Goal: Task Accomplishment & Management: Use online tool/utility

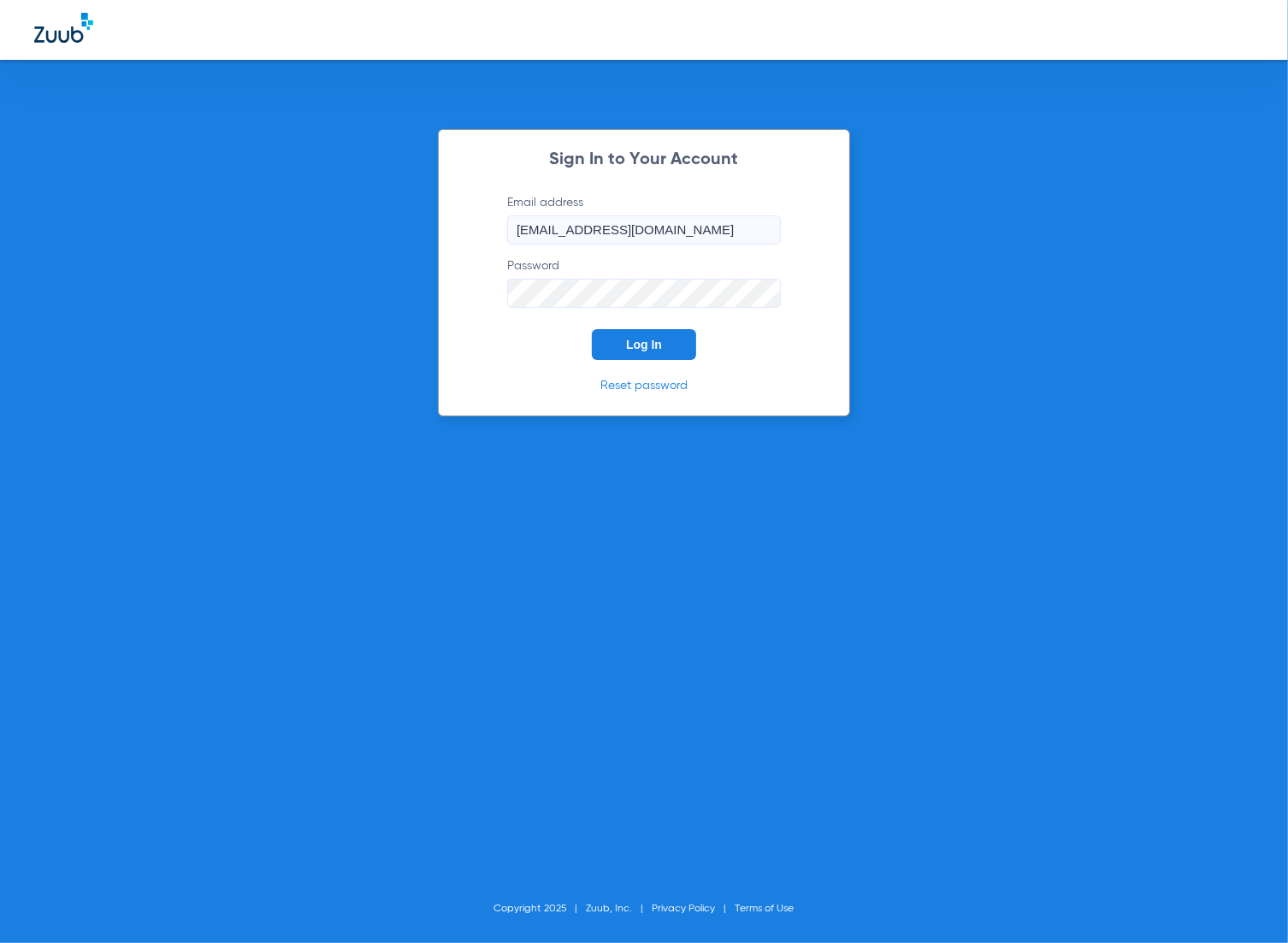
click at [655, 339] on span "Log In" at bounding box center [644, 345] width 36 height 14
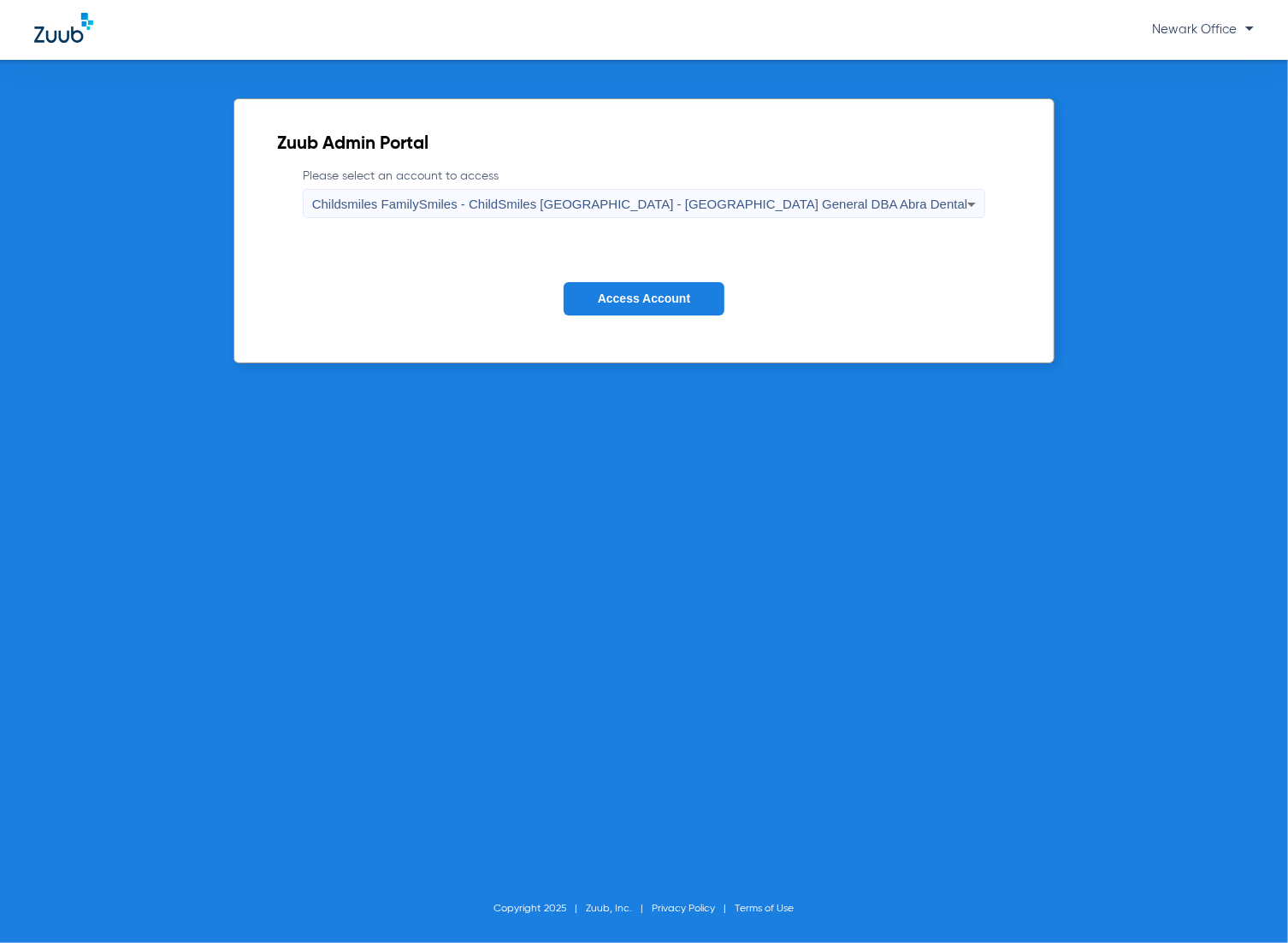
click at [606, 285] on button "Access Account" at bounding box center [644, 299] width 161 height 33
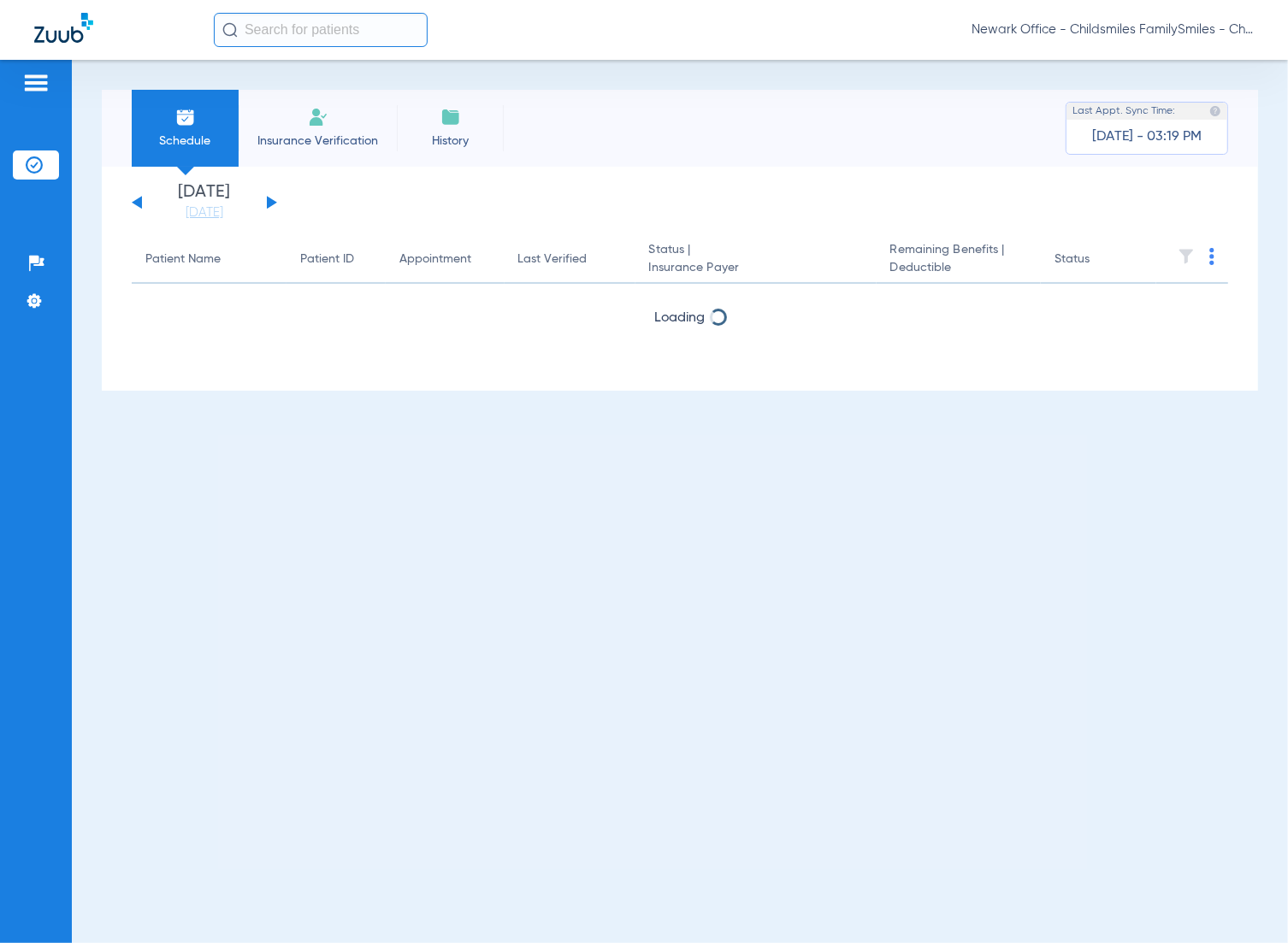
click at [291, 116] on li "Insurance Verification" at bounding box center [318, 128] width 158 height 77
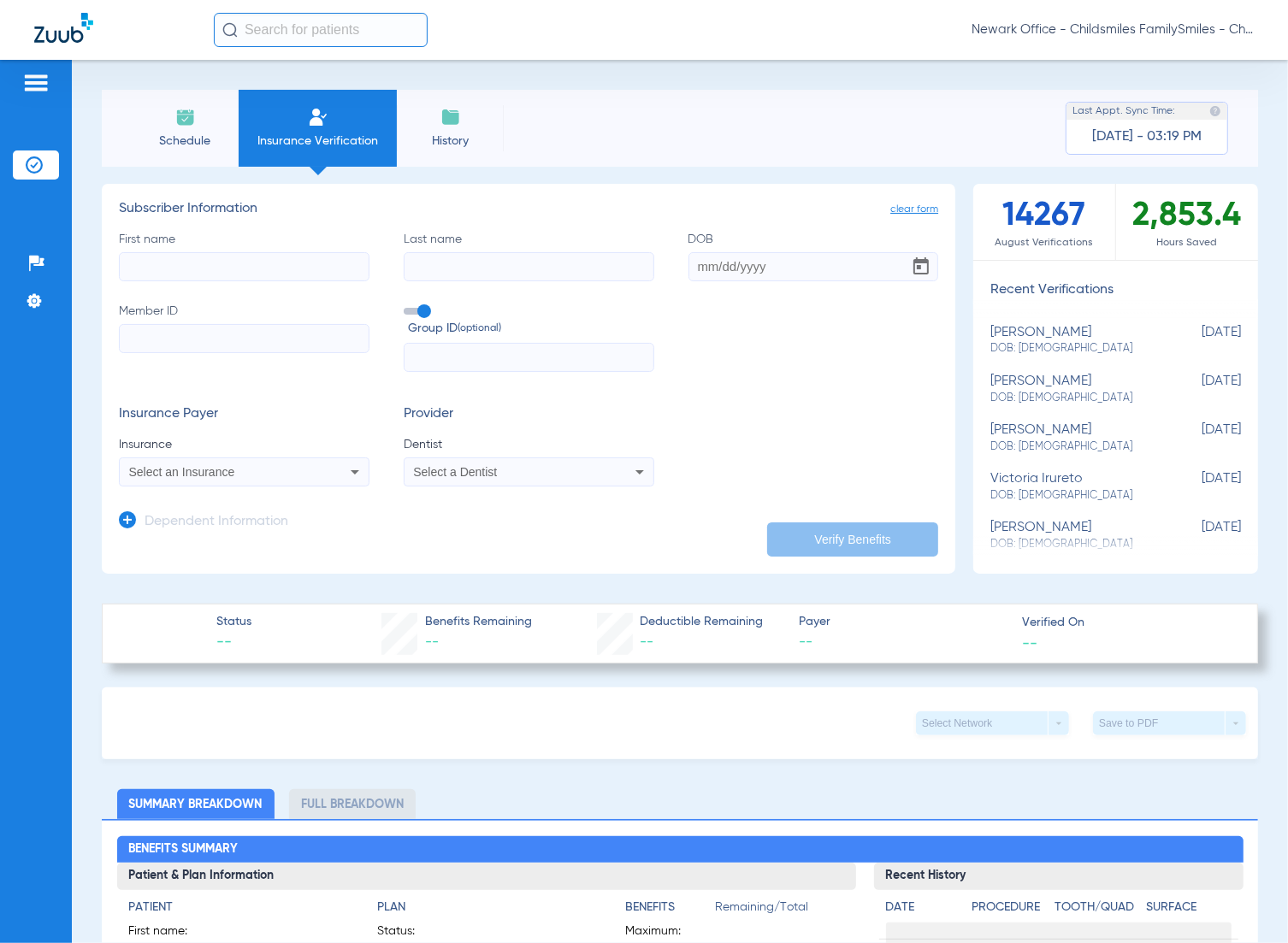
click at [309, 28] on input "text" at bounding box center [321, 30] width 214 height 34
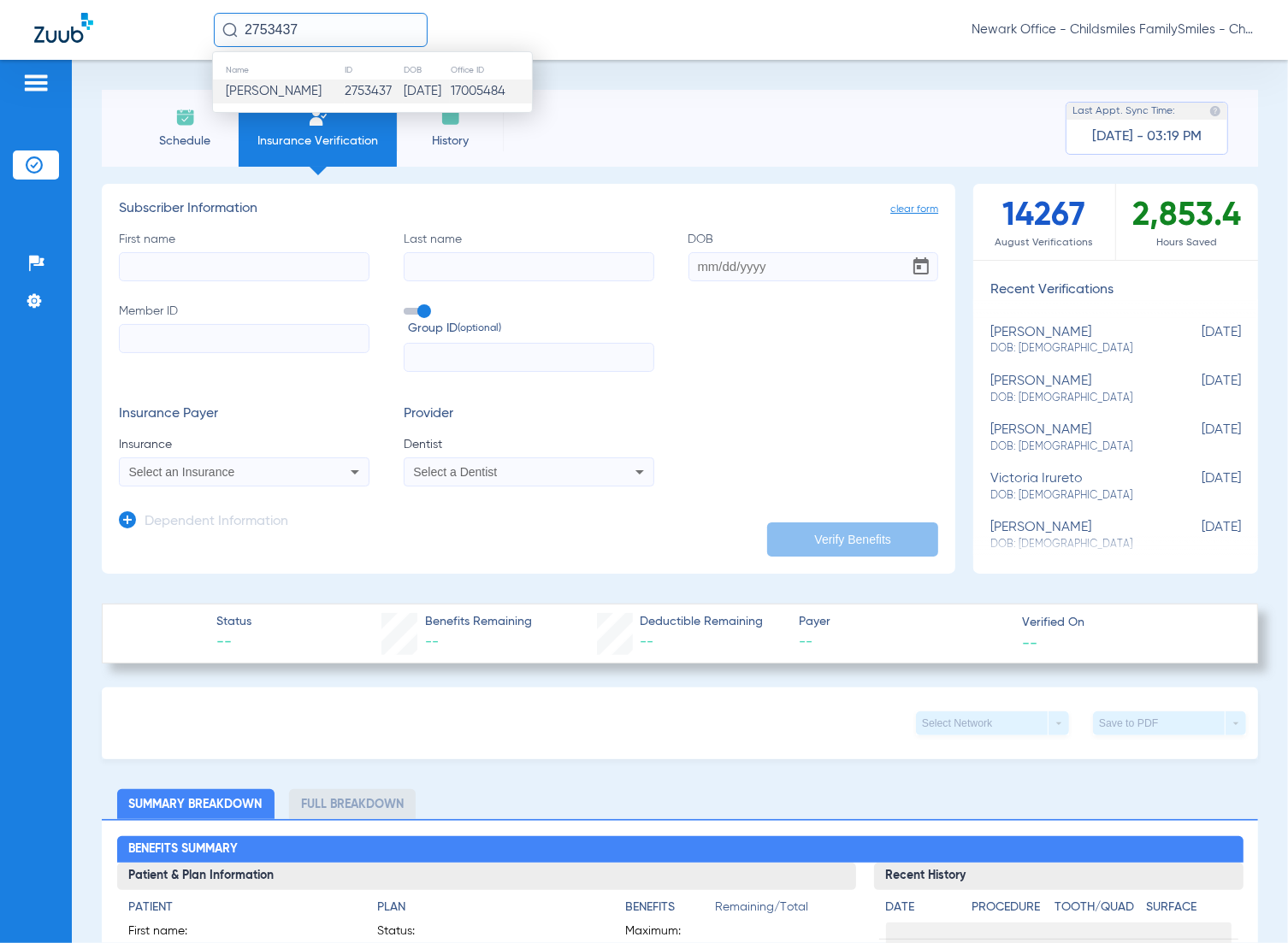
type input "2753437"
click at [345, 96] on td "2753437" at bounding box center [374, 92] width 59 height 24
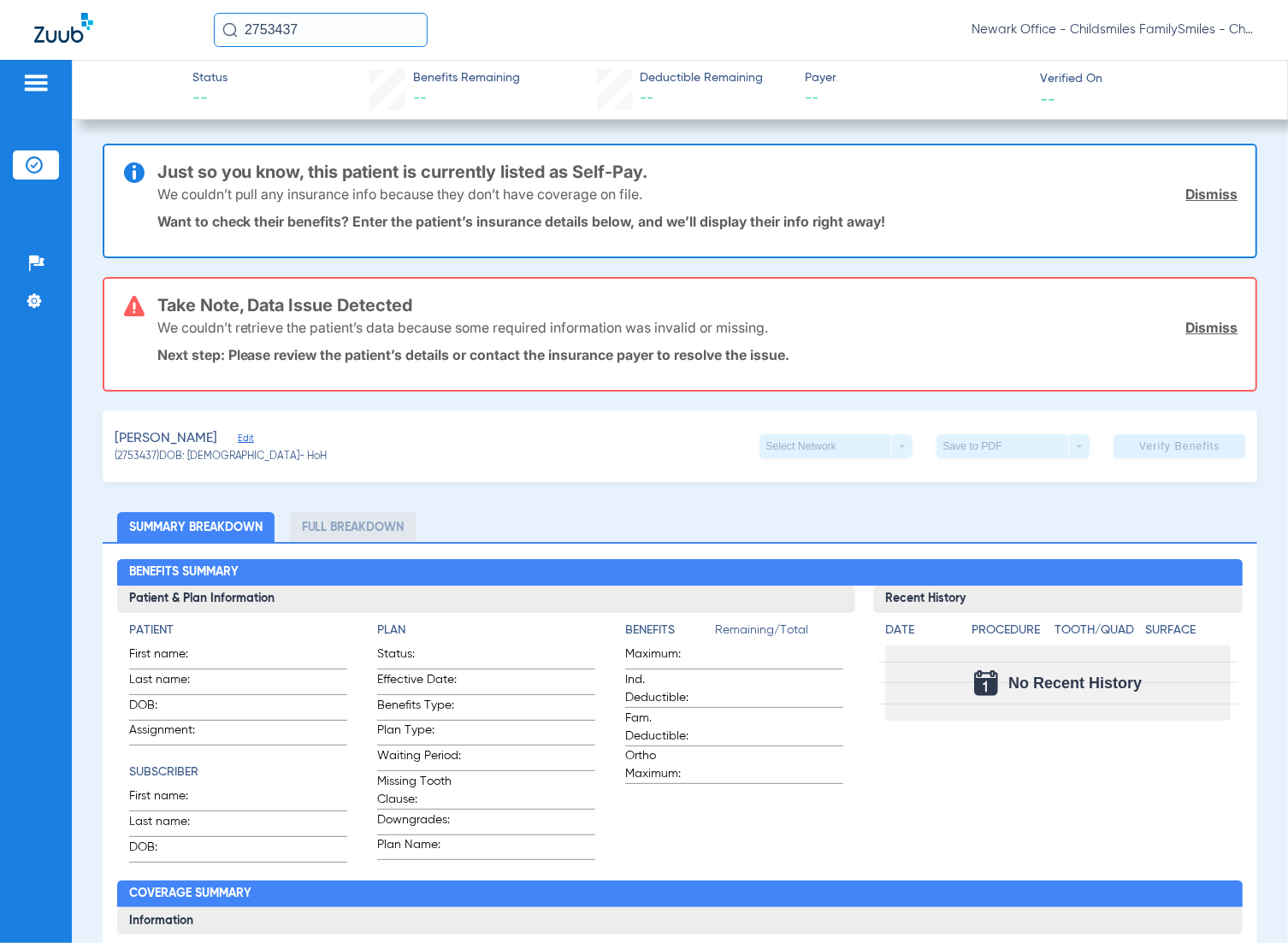
click at [245, 441] on div "GUAMAN, WILMER Edit" at bounding box center [220, 439] width 213 height 21
click at [253, 438] on span "Edit" at bounding box center [245, 440] width 16 height 16
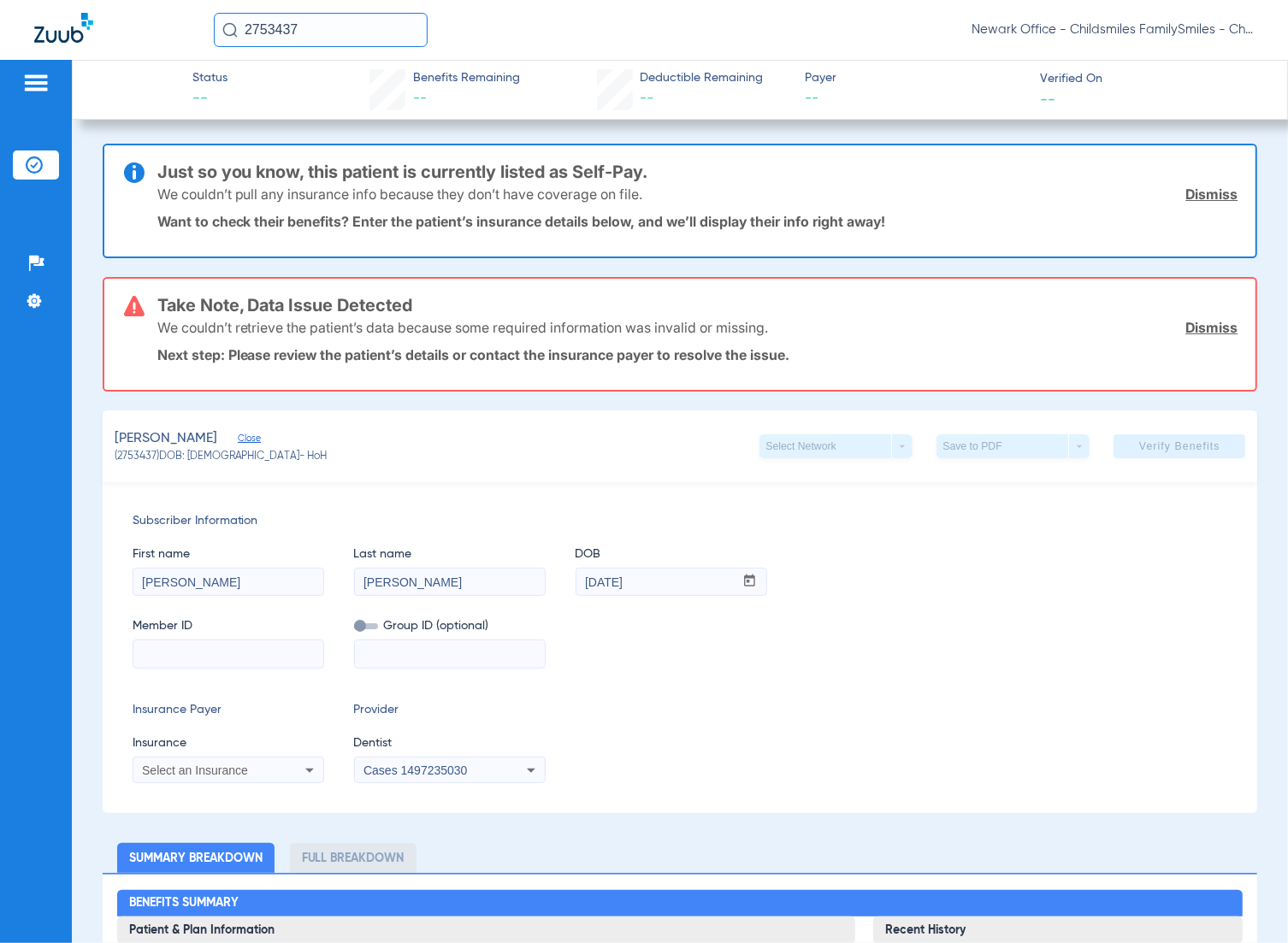
paste input "YKZ3HZN78835650"
click at [425, 648] on input at bounding box center [450, 653] width 190 height 27
drag, startPoint x: 165, startPoint y: 648, endPoint x: 116, endPoint y: 650, distance: 49.0
click at [116, 650] on div "Subscriber Information First name WILMER Last name GUAMAN DOB mm / dd / yyyy 05…" at bounding box center [680, 648] width 1156 height 331
type input "3HZN78835650"
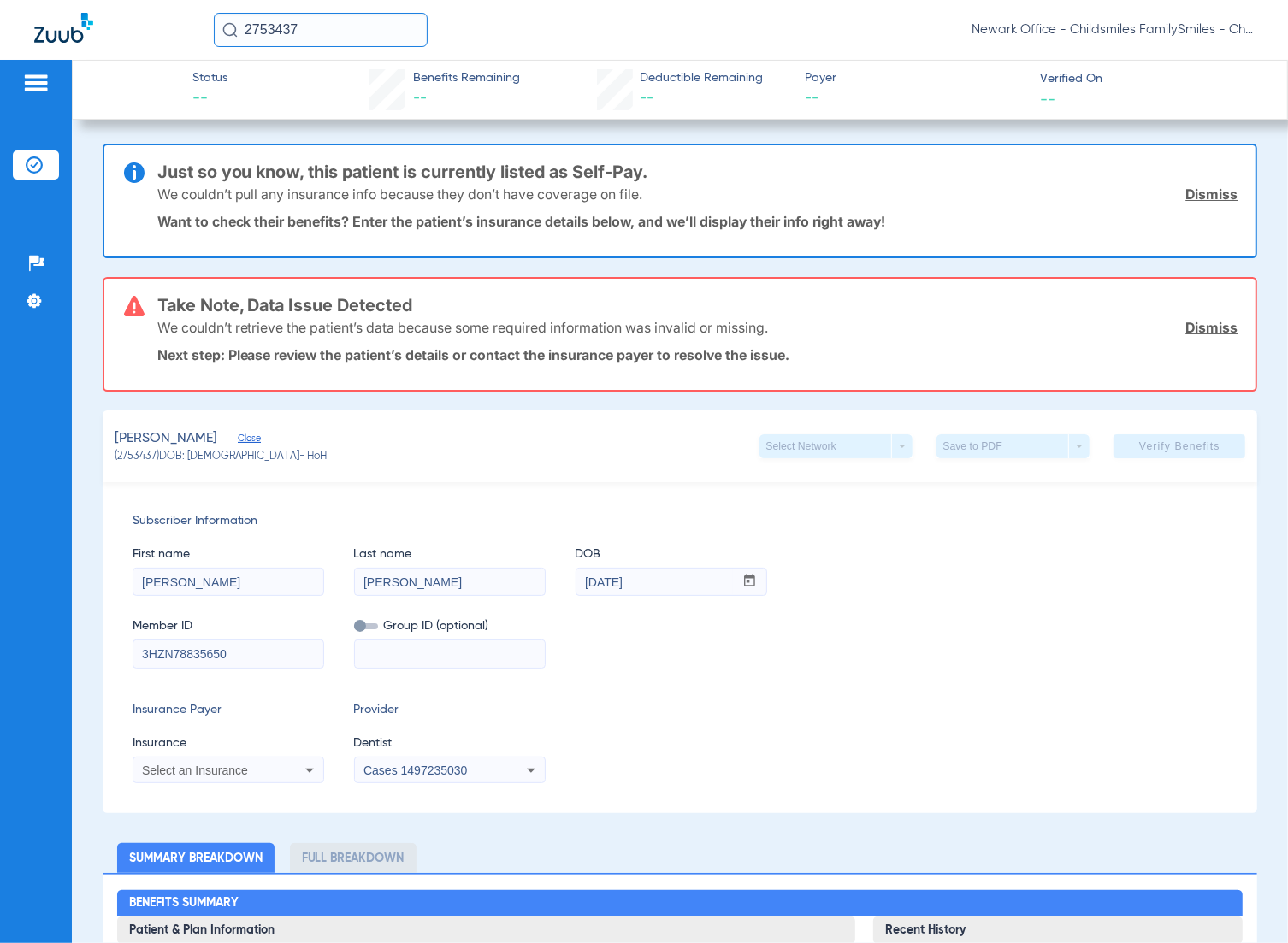
click at [415, 642] on input at bounding box center [450, 653] width 190 height 27
paste input "100/HC-0024"
click at [391, 657] on input "100/HC-0024" at bounding box center [450, 653] width 190 height 27
click at [403, 656] on input "100HC-0024" at bounding box center [450, 653] width 190 height 27
type input "100HC0024"
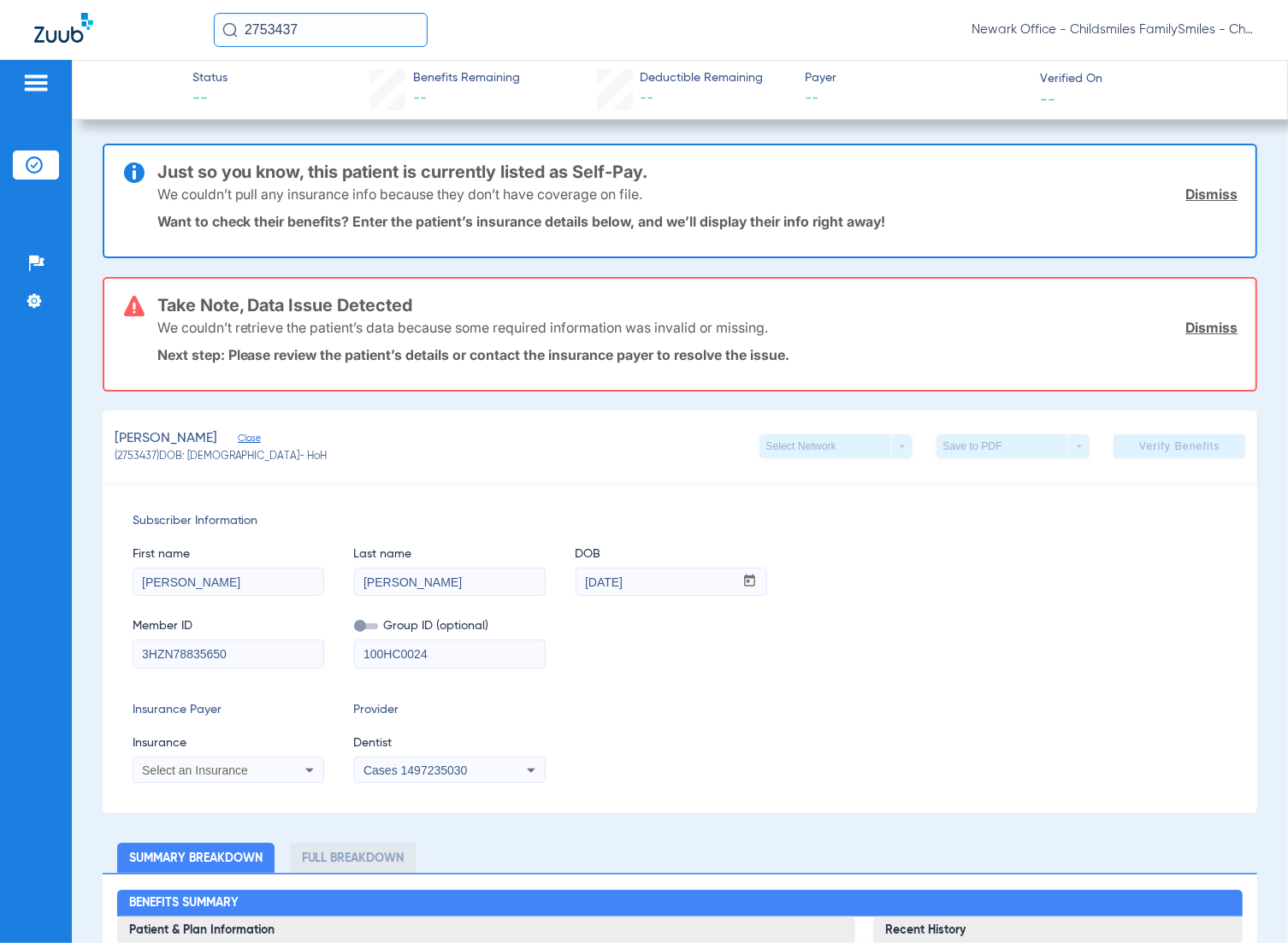
click at [248, 766] on div "Select an Insurance" at bounding box center [211, 770] width 138 height 12
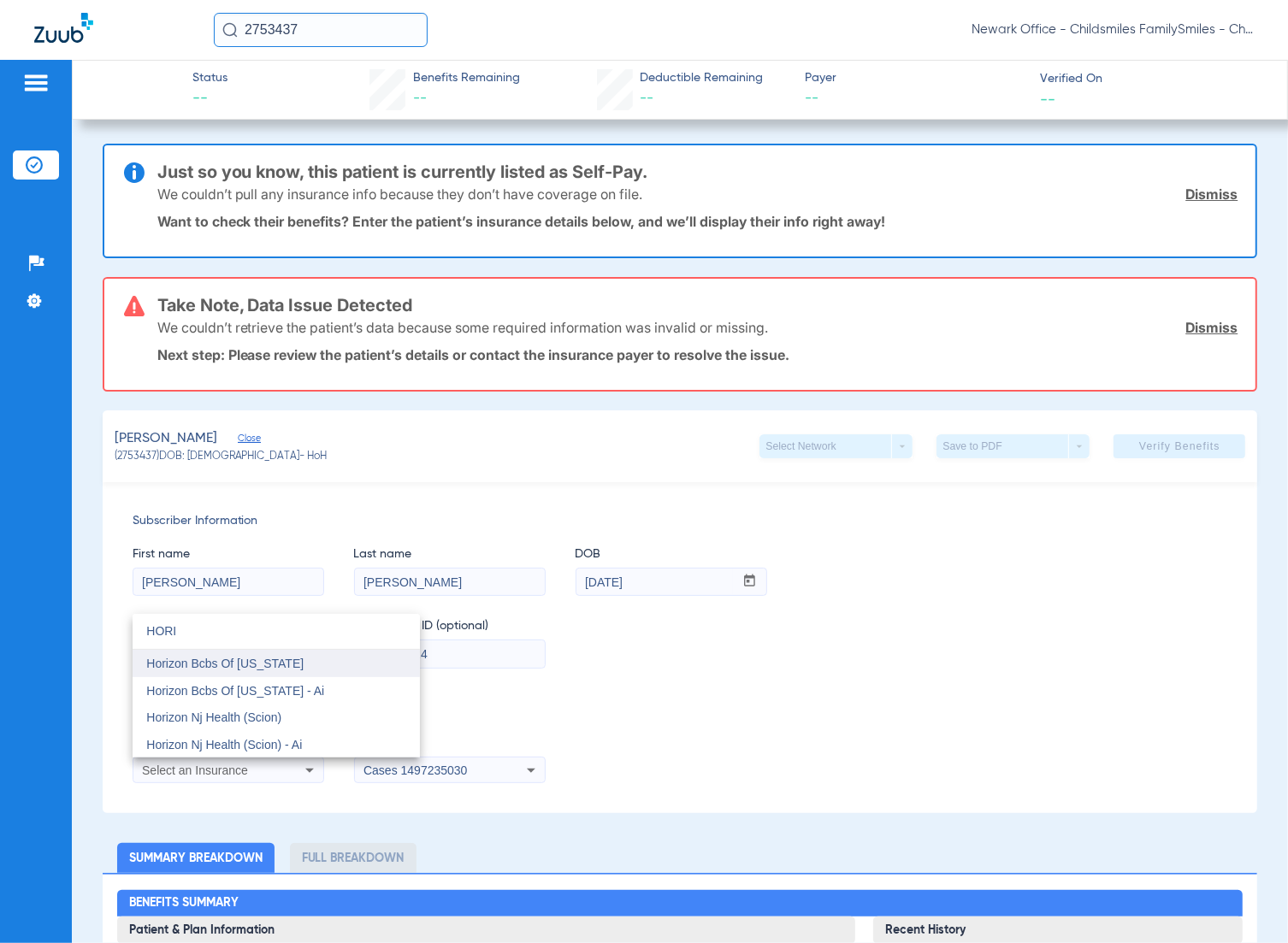
type input "HORI"
click at [283, 673] on mat-option "Horizon Bcbs Of New Jersey" at bounding box center [276, 663] width 287 height 27
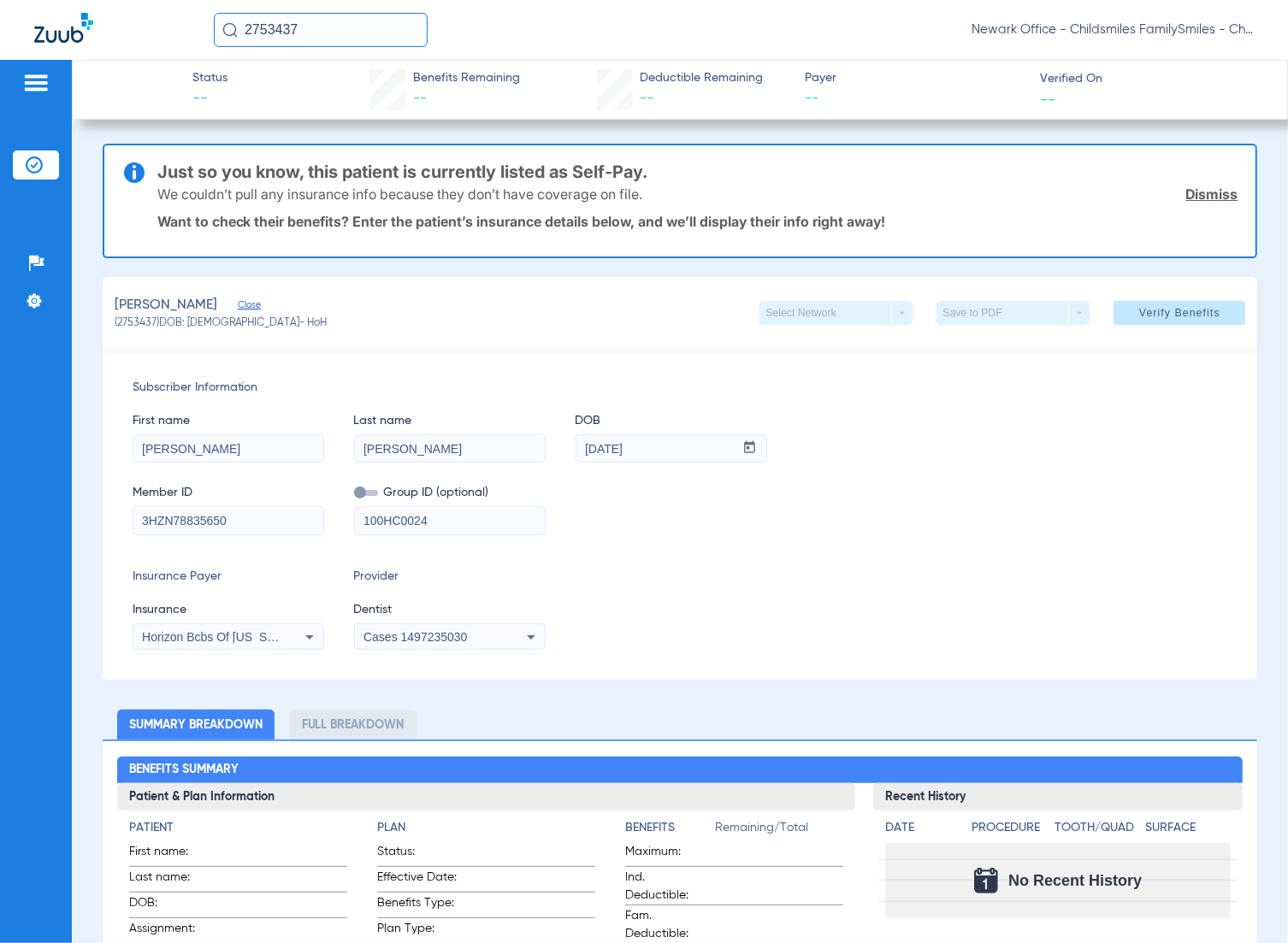
click at [500, 641] on div "Cases 1497235030" at bounding box center [432, 636] width 138 height 12
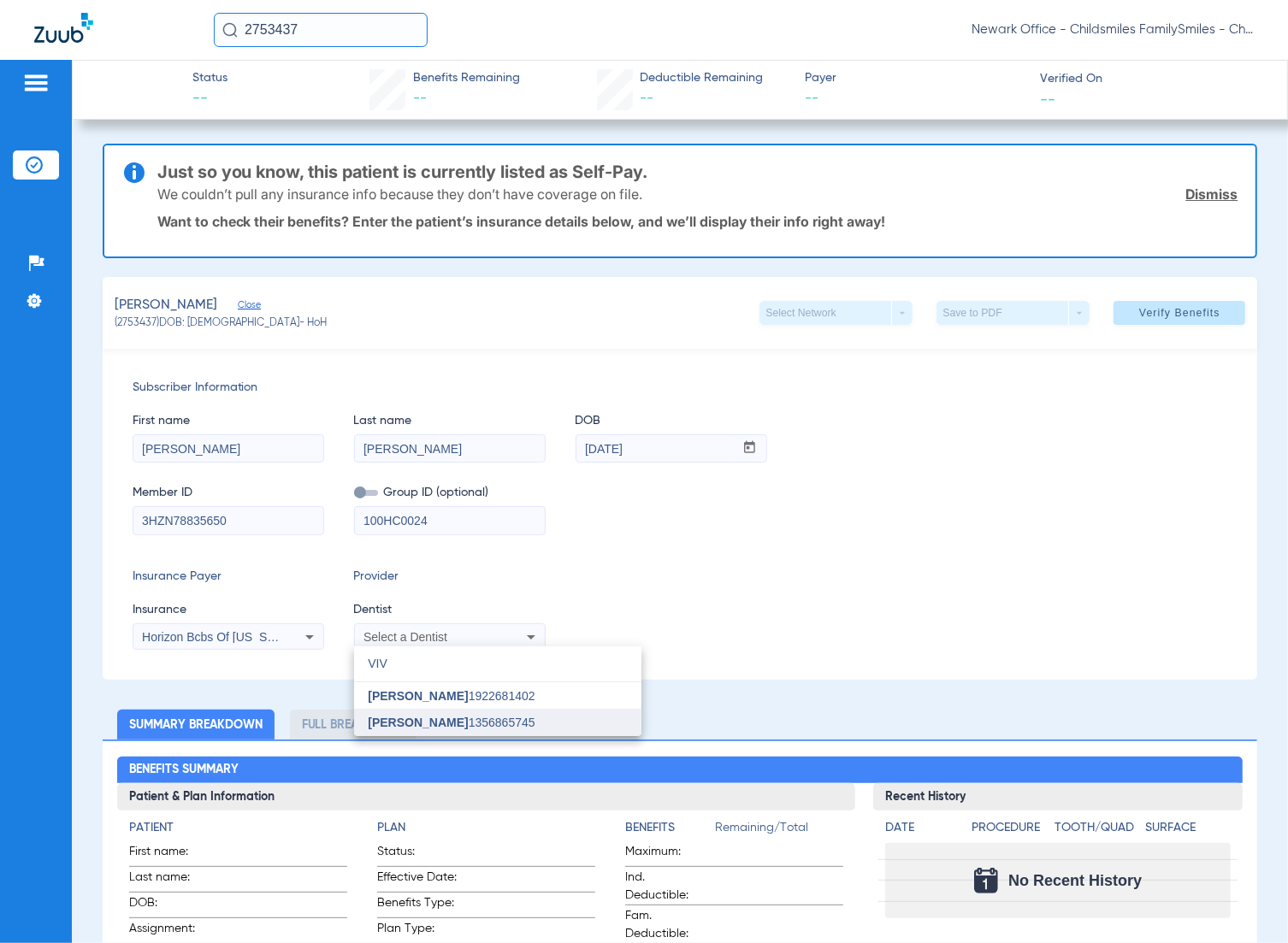
type input "VIV"
click at [483, 727] on span "[PERSON_NAME] 1356865745" at bounding box center [451, 722] width 166 height 12
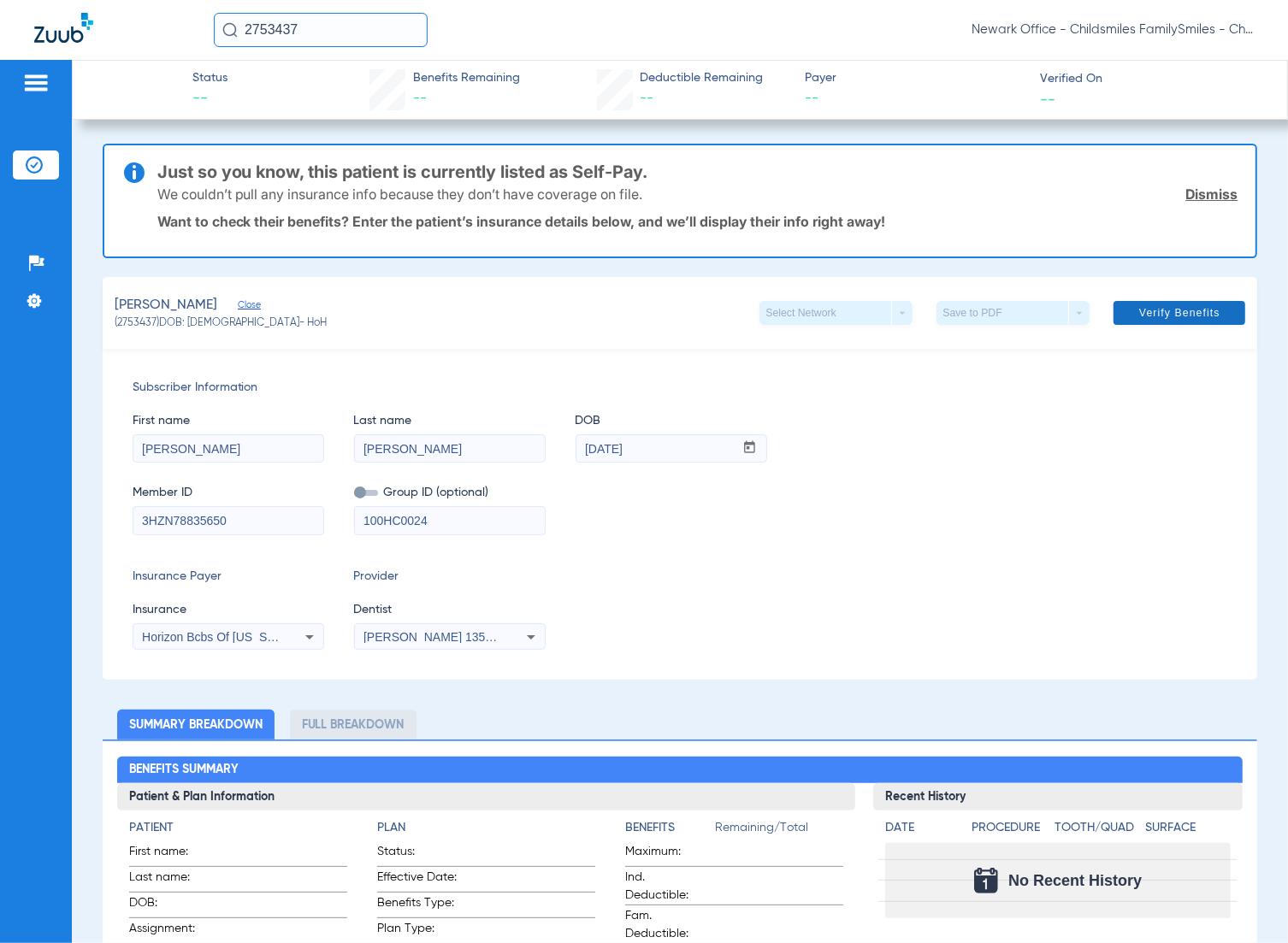
click at [1186, 315] on span "Verify Benefits" at bounding box center [1179, 313] width 81 height 14
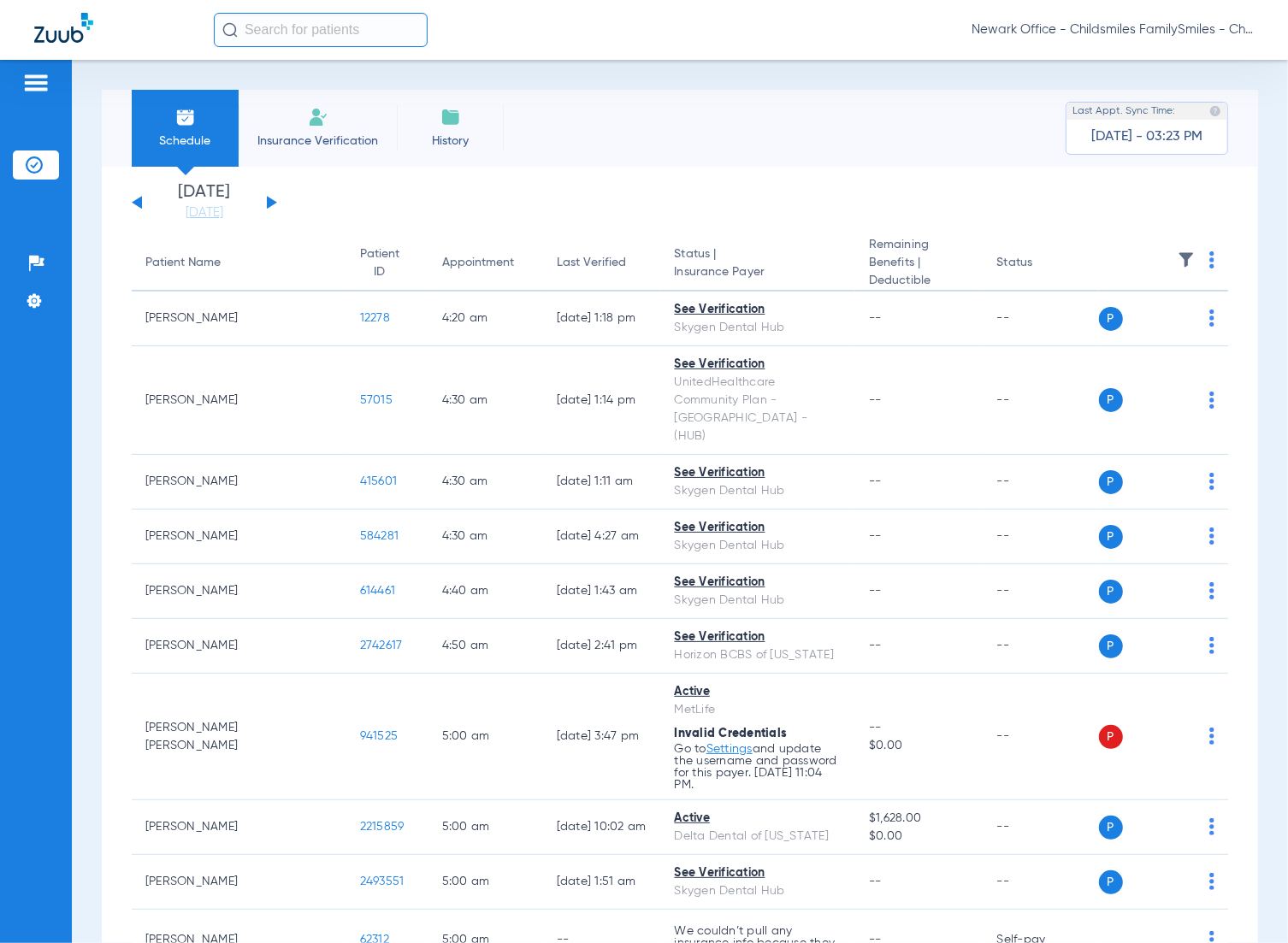
click at [294, 139] on span "Insurance Verification" at bounding box center [318, 141] width 133 height 17
click at [330, 38] on input "text" at bounding box center [321, 30] width 214 height 34
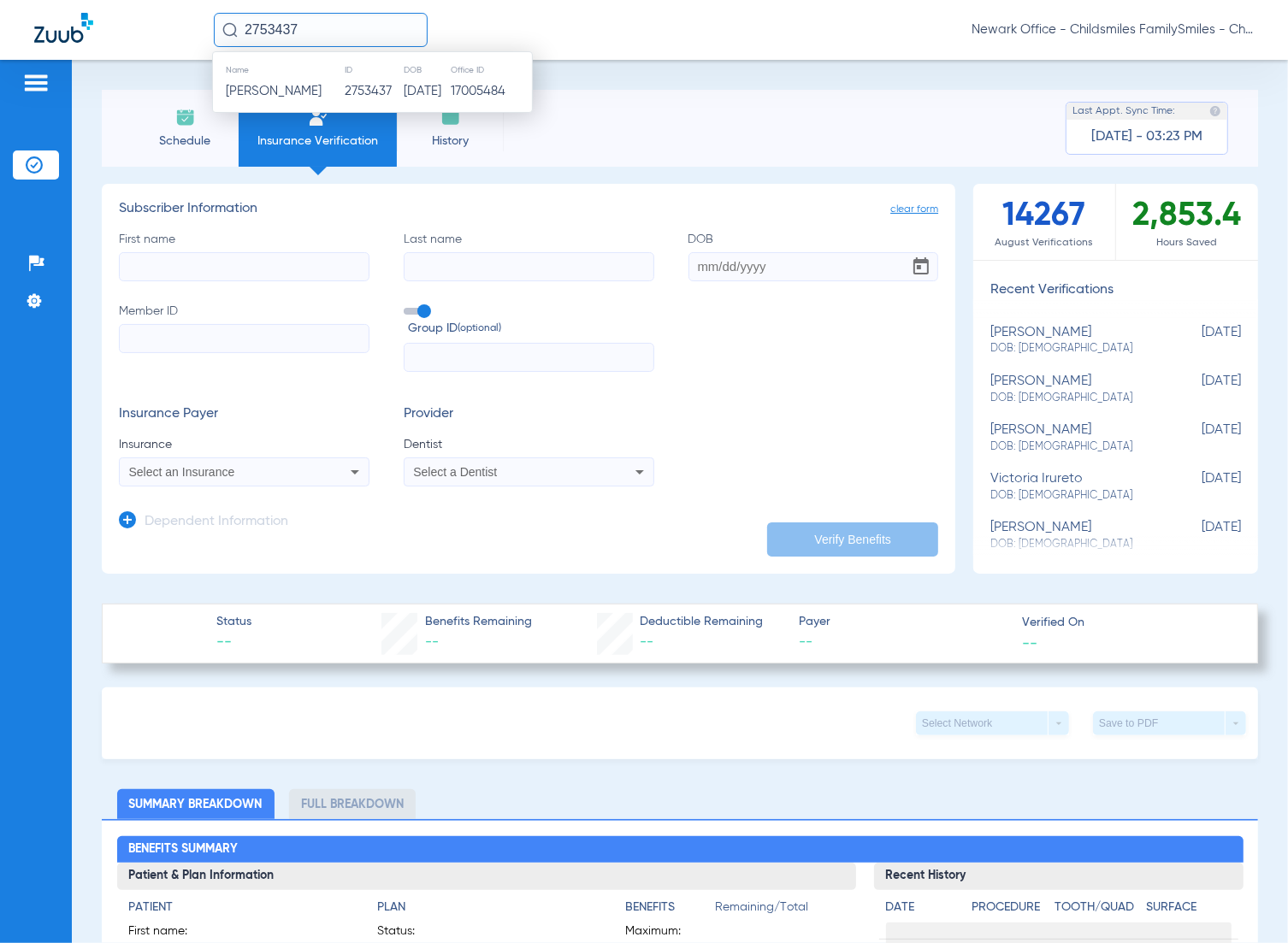
type input "2753437"
click at [345, 90] on td "2753437" at bounding box center [374, 92] width 59 height 24
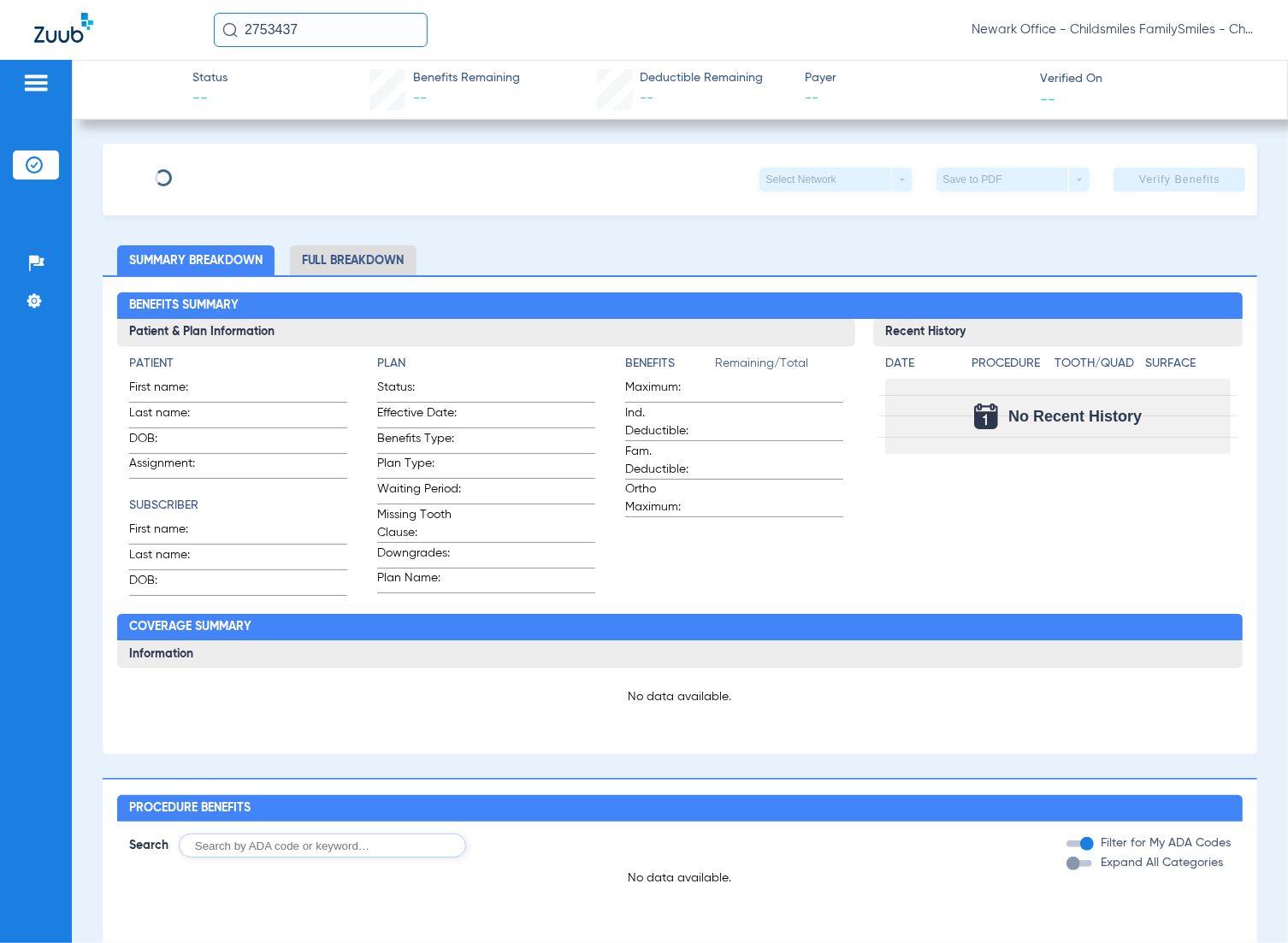
type input "WILMER"
type input "GUAMAN"
type input "05/10/1969"
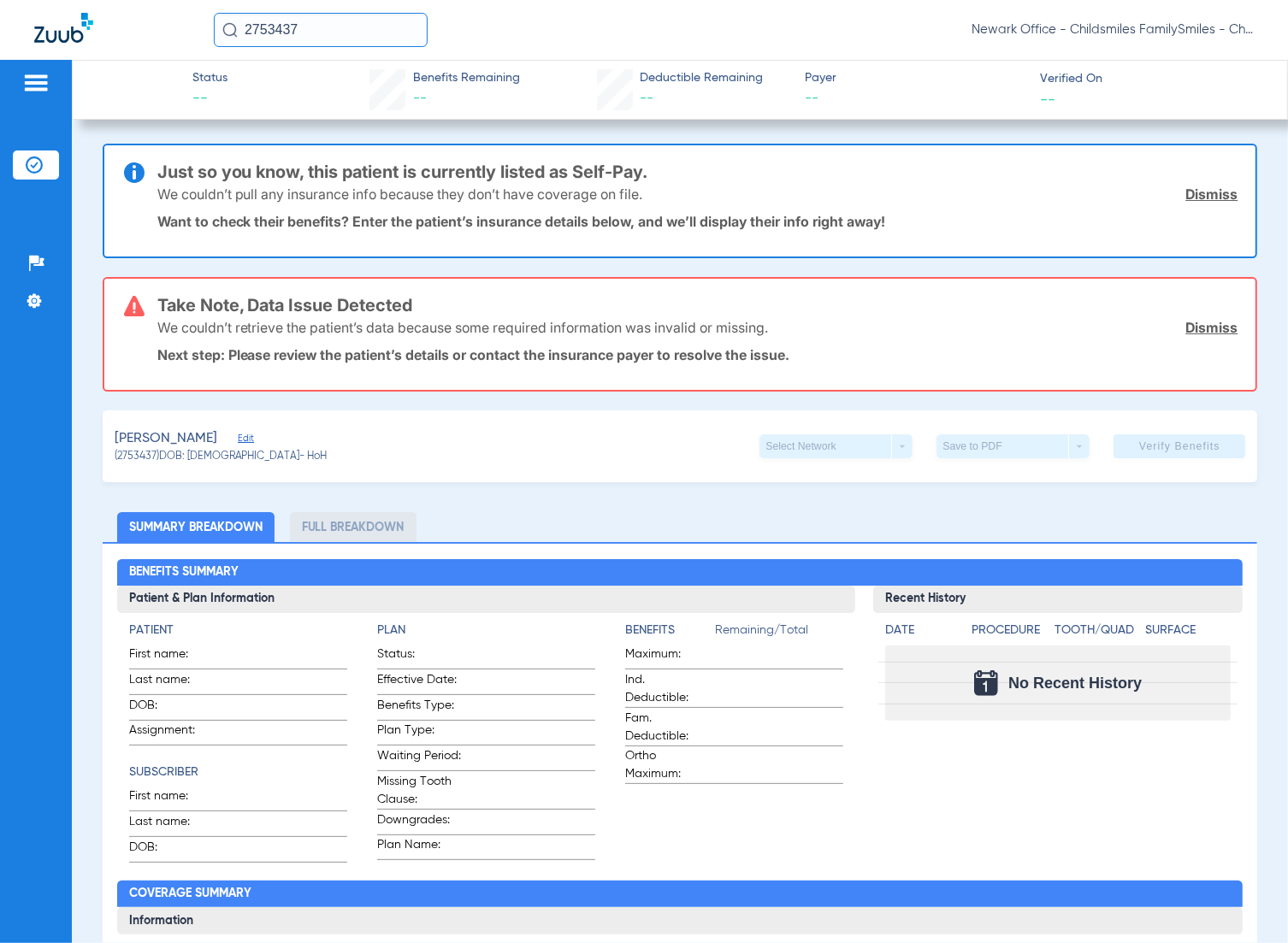
click at [253, 433] on span "Edit" at bounding box center [245, 440] width 16 height 16
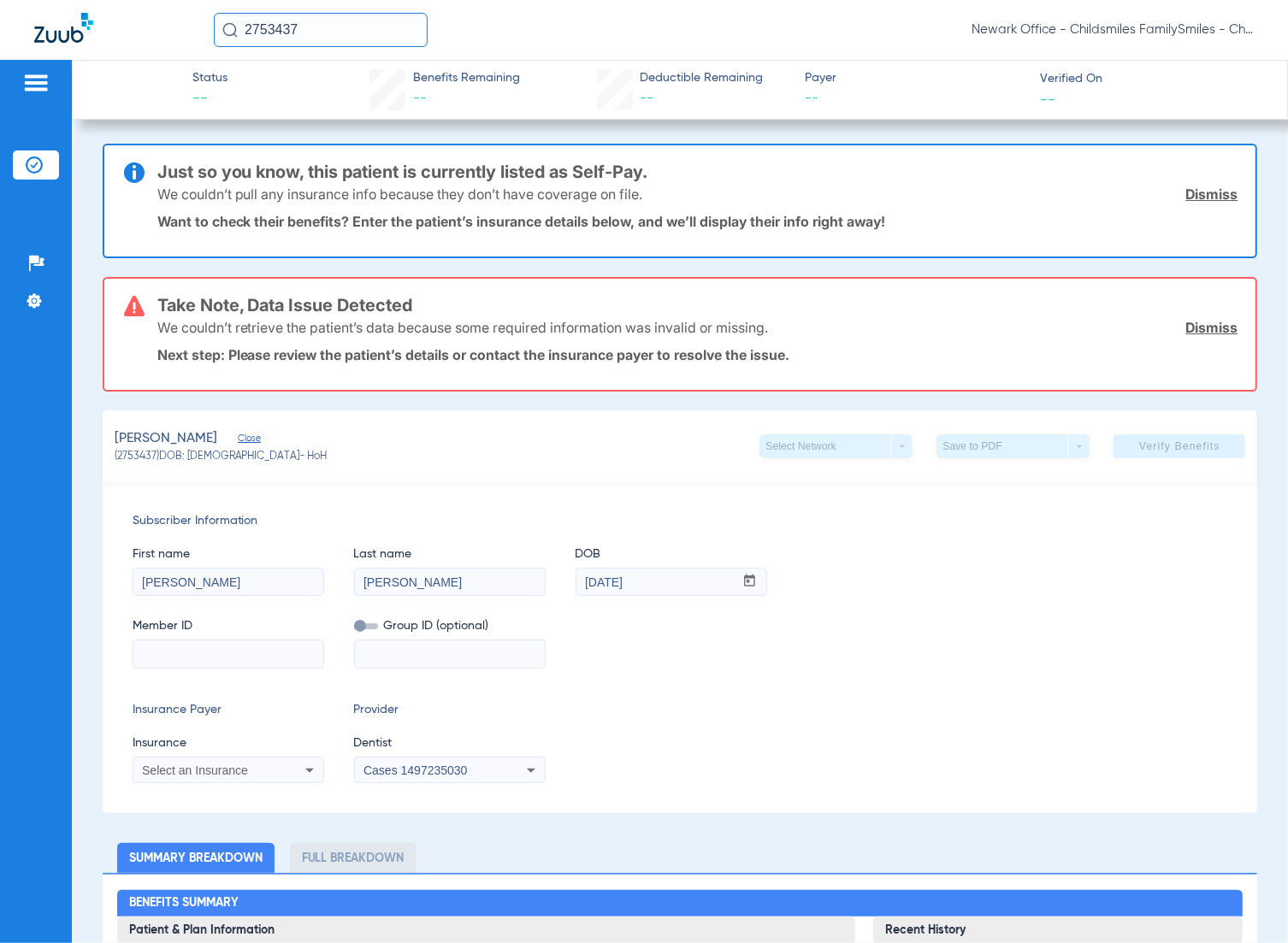
drag, startPoint x: 294, startPoint y: 670, endPoint x: 262, endPoint y: 657, distance: 34.5
paste input "18966584W"
type input "18966584W"
paste input "895530-010-00304"
click at [403, 651] on input "895530-010-00304" at bounding box center [450, 653] width 190 height 27
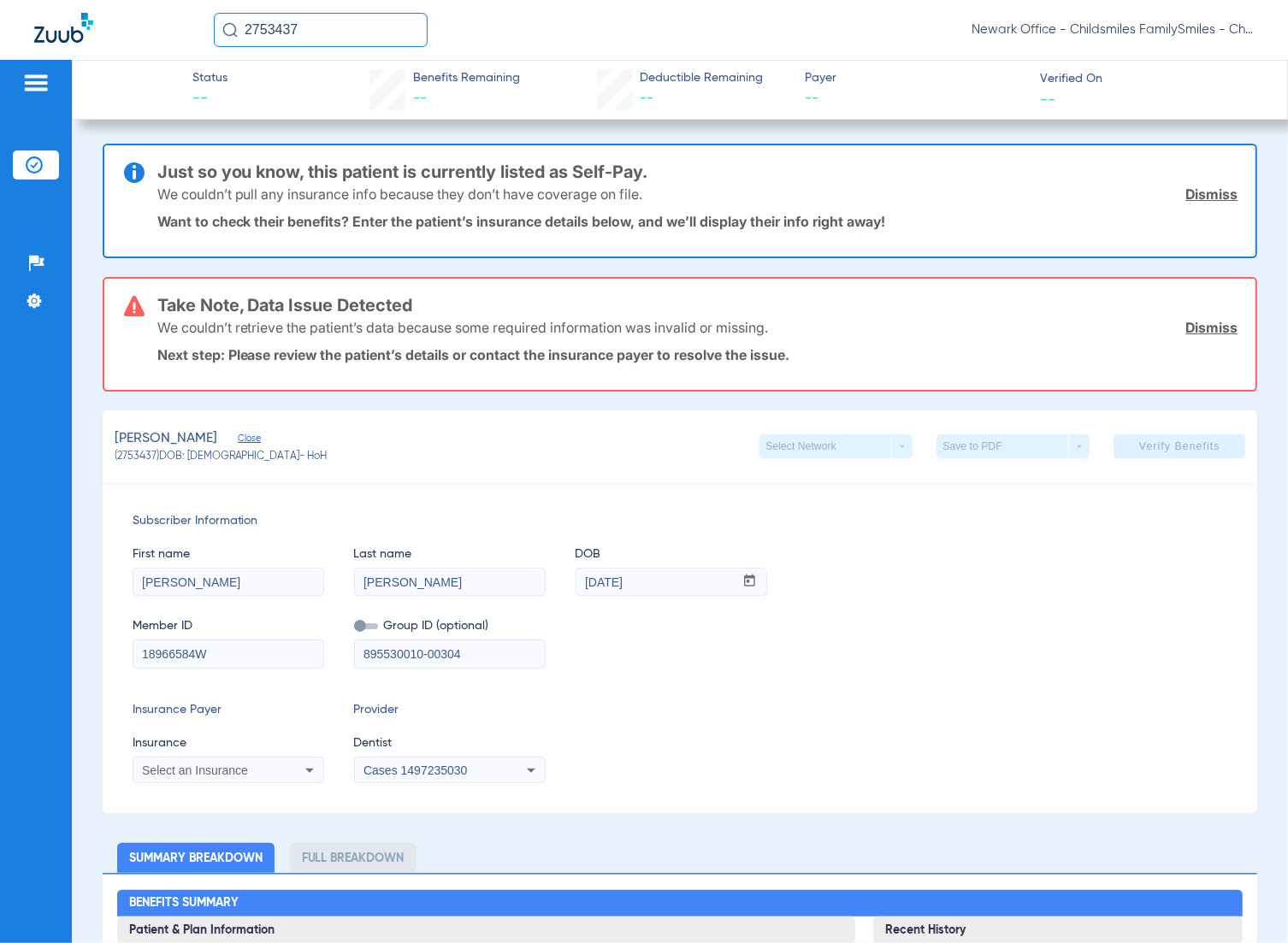
click at [427, 650] on input "895530010-00304" at bounding box center [450, 653] width 190 height 27
type input "89553001000304"
click at [309, 764] on icon at bounding box center [309, 770] width 20 height 20
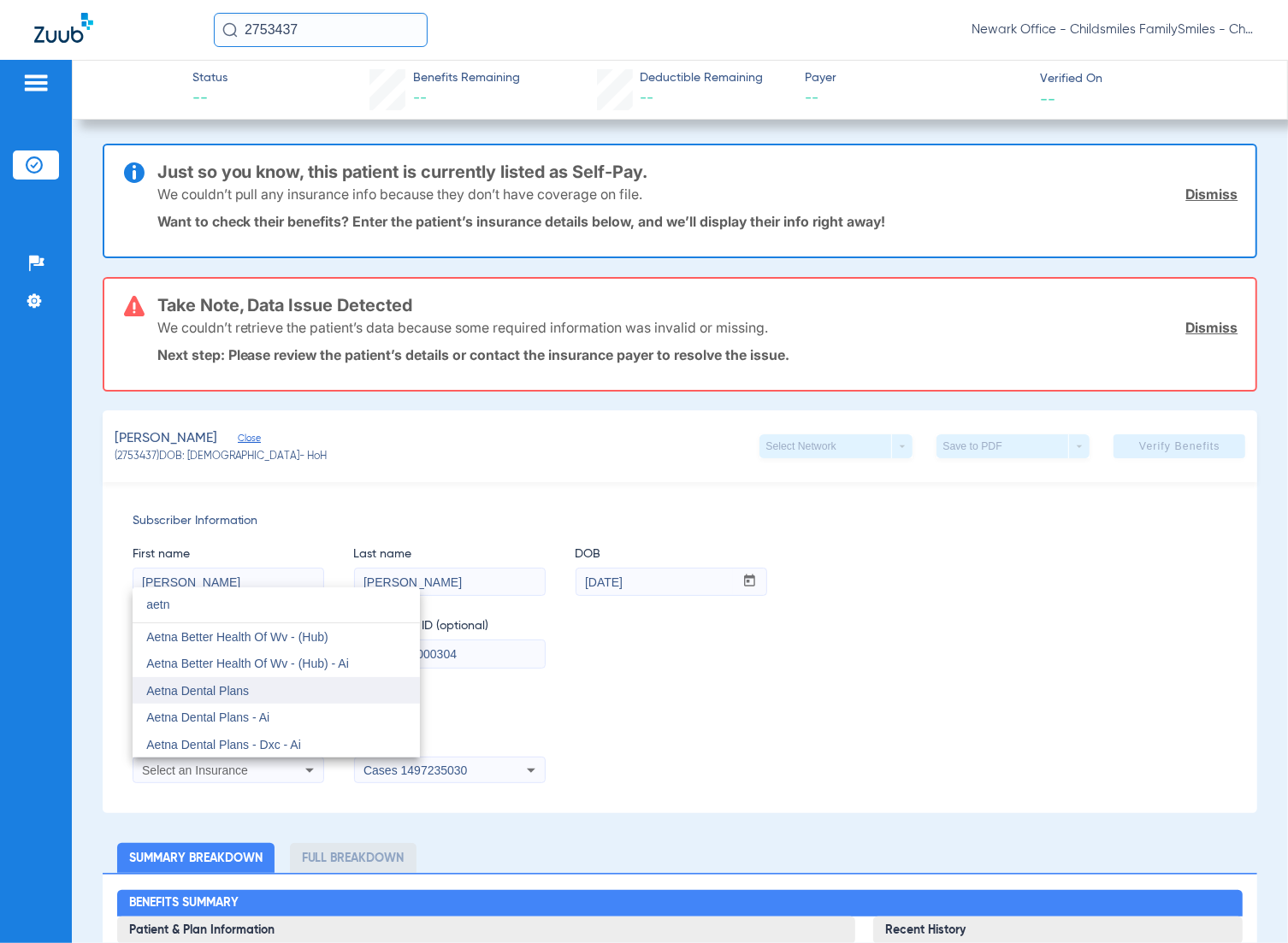
type input "aetn"
click at [287, 688] on mat-option "Aetna Dental Plans" at bounding box center [276, 690] width 287 height 27
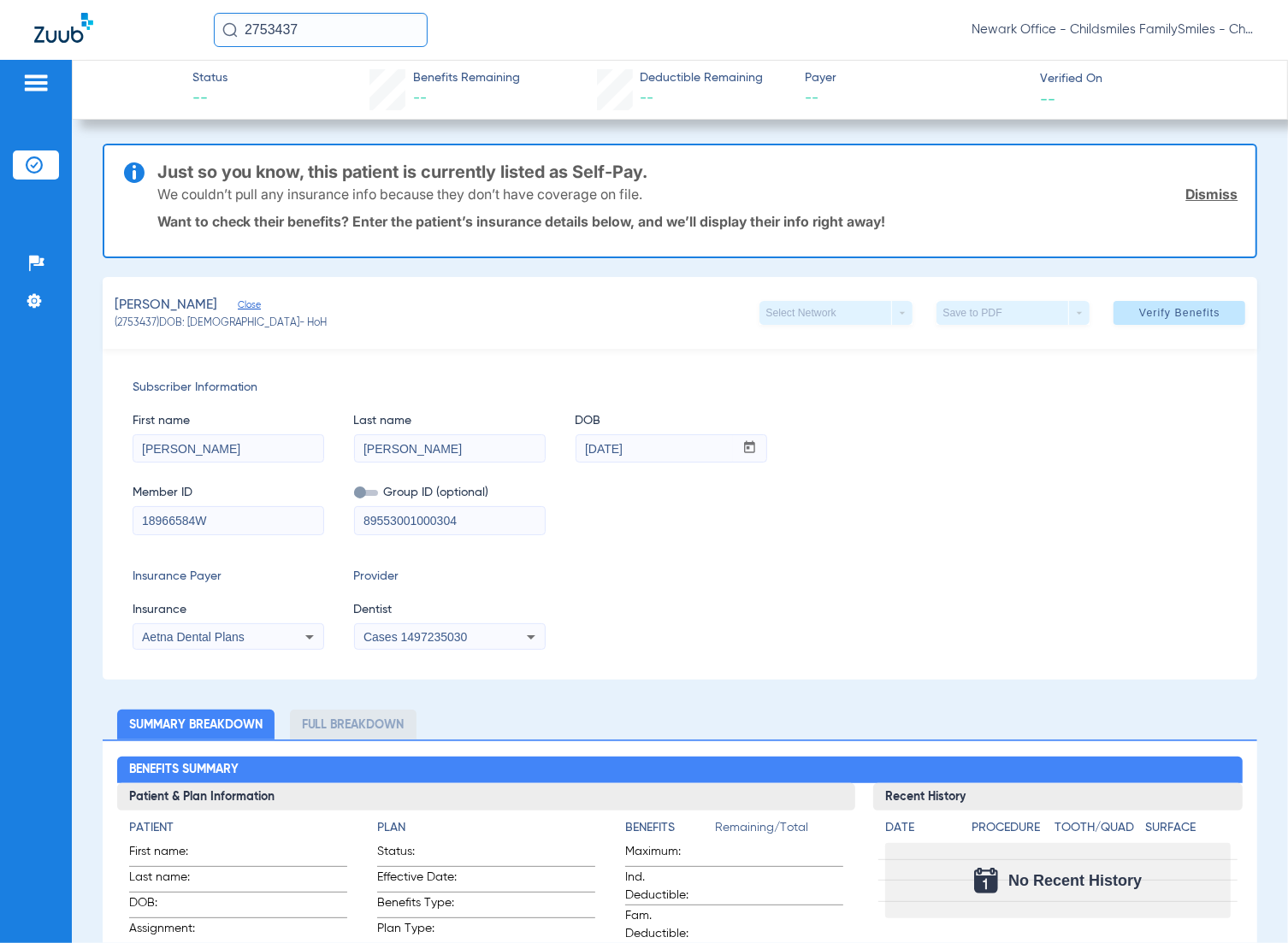
click at [435, 627] on div "Cases 1497235030" at bounding box center [450, 637] width 190 height 20
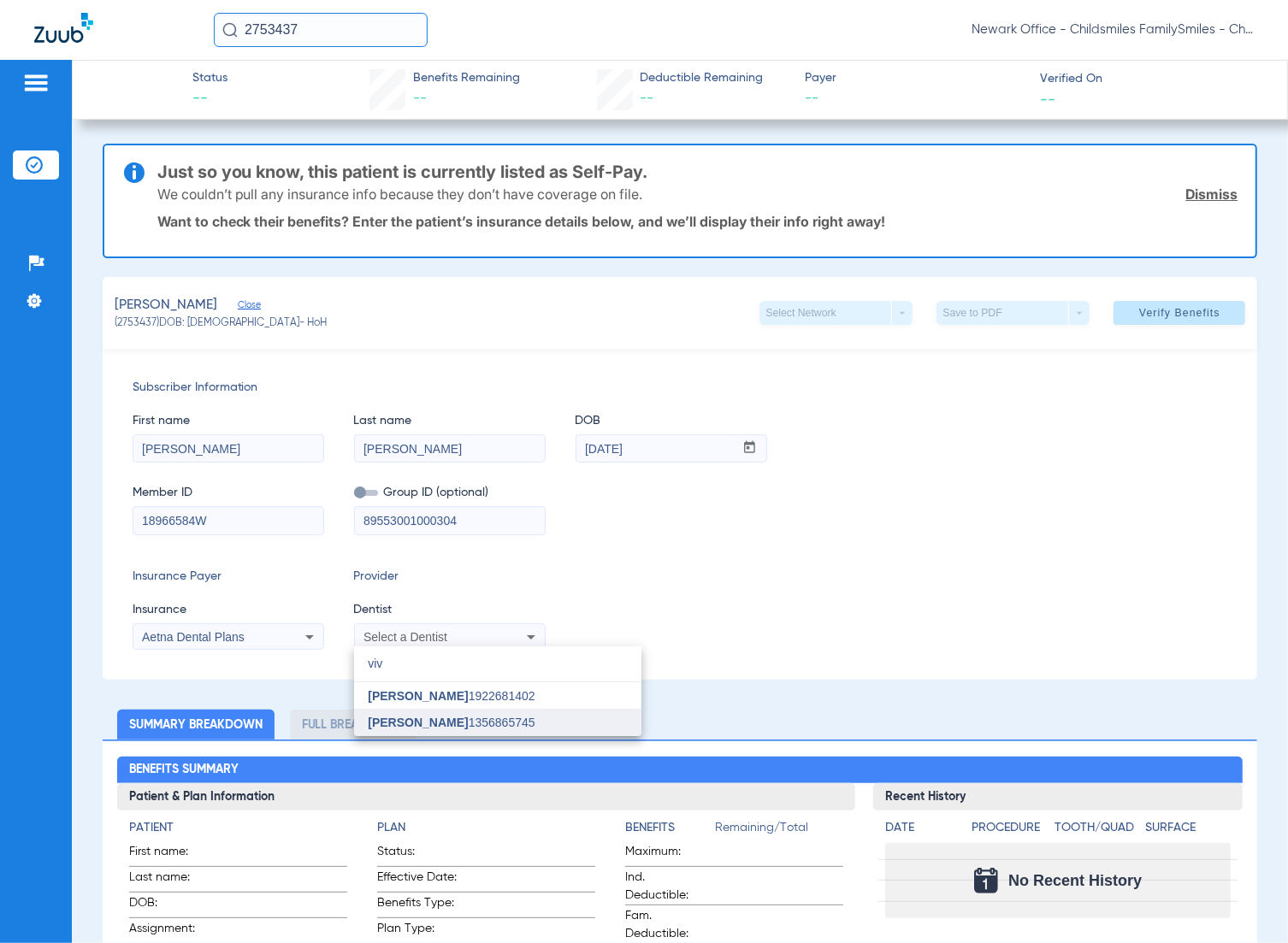
type input "viv"
click at [464, 724] on span "[PERSON_NAME] 1356865745" at bounding box center [451, 722] width 166 height 12
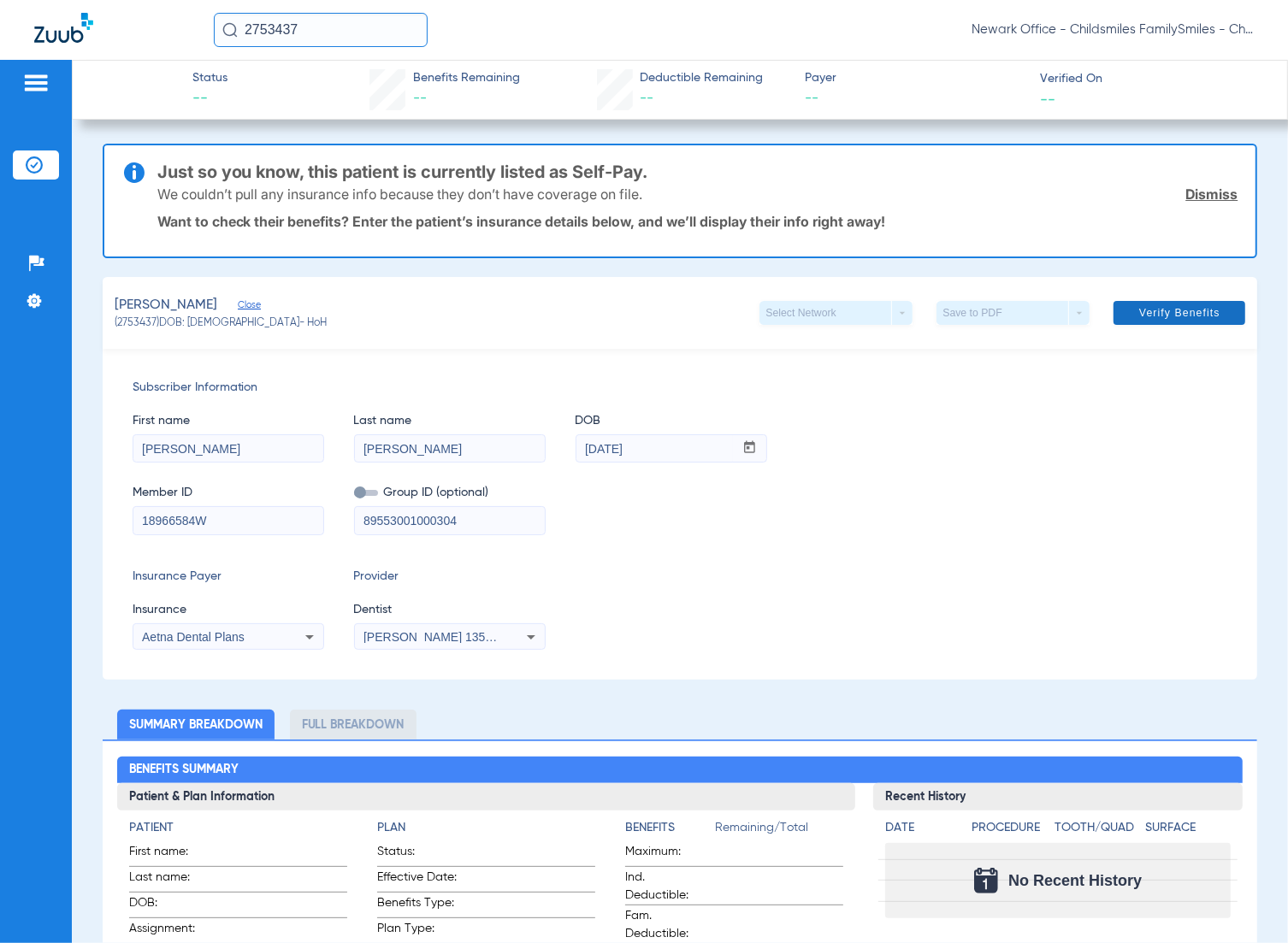
click at [1187, 307] on span "Verify Benefits" at bounding box center [1179, 313] width 81 height 14
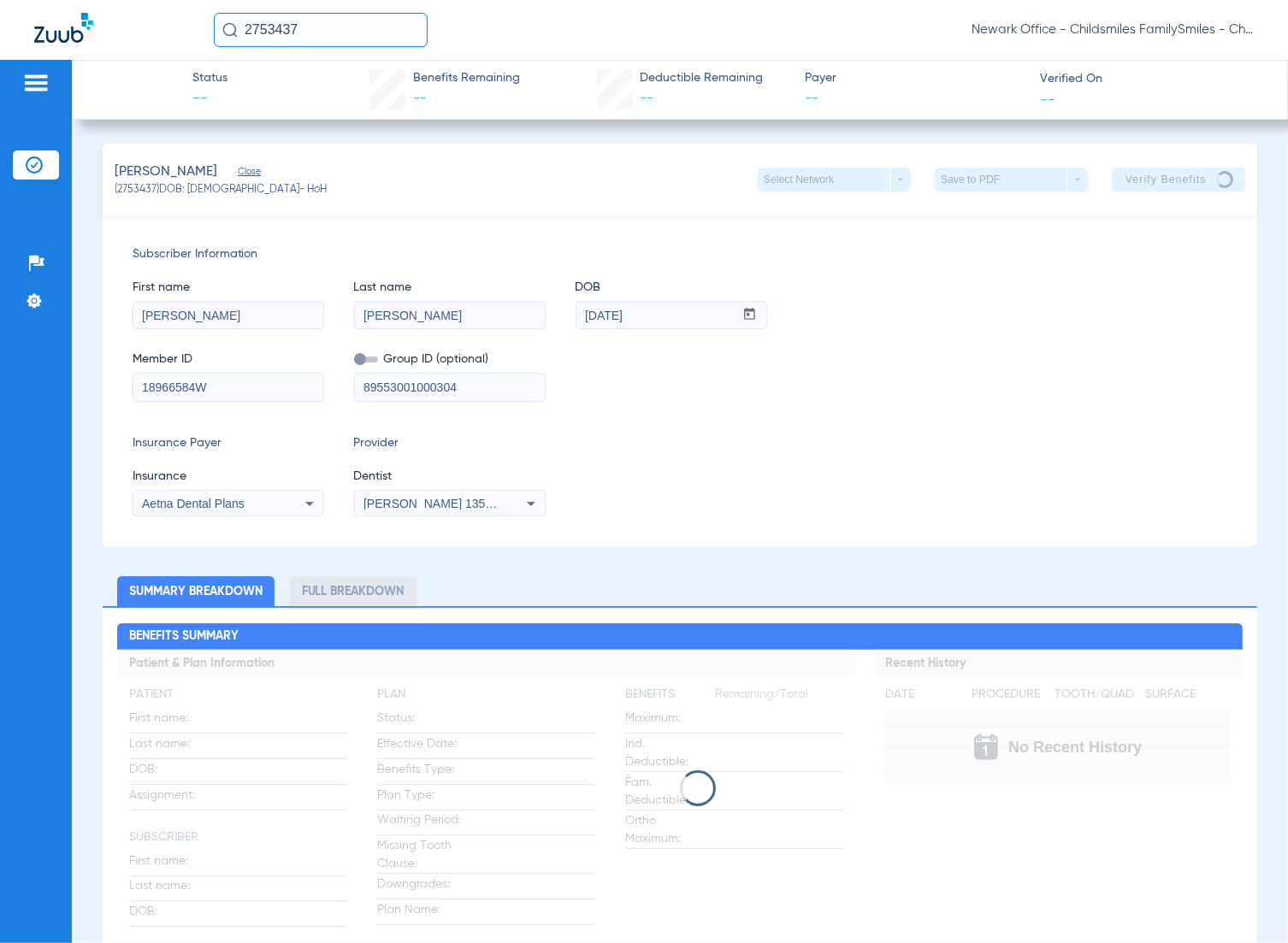
click at [257, 112] on div "Status -- Benefits Remaining -- Deductible Remaining -- Payer -- Verified On --" at bounding box center [679, 89] width 1216 height 59
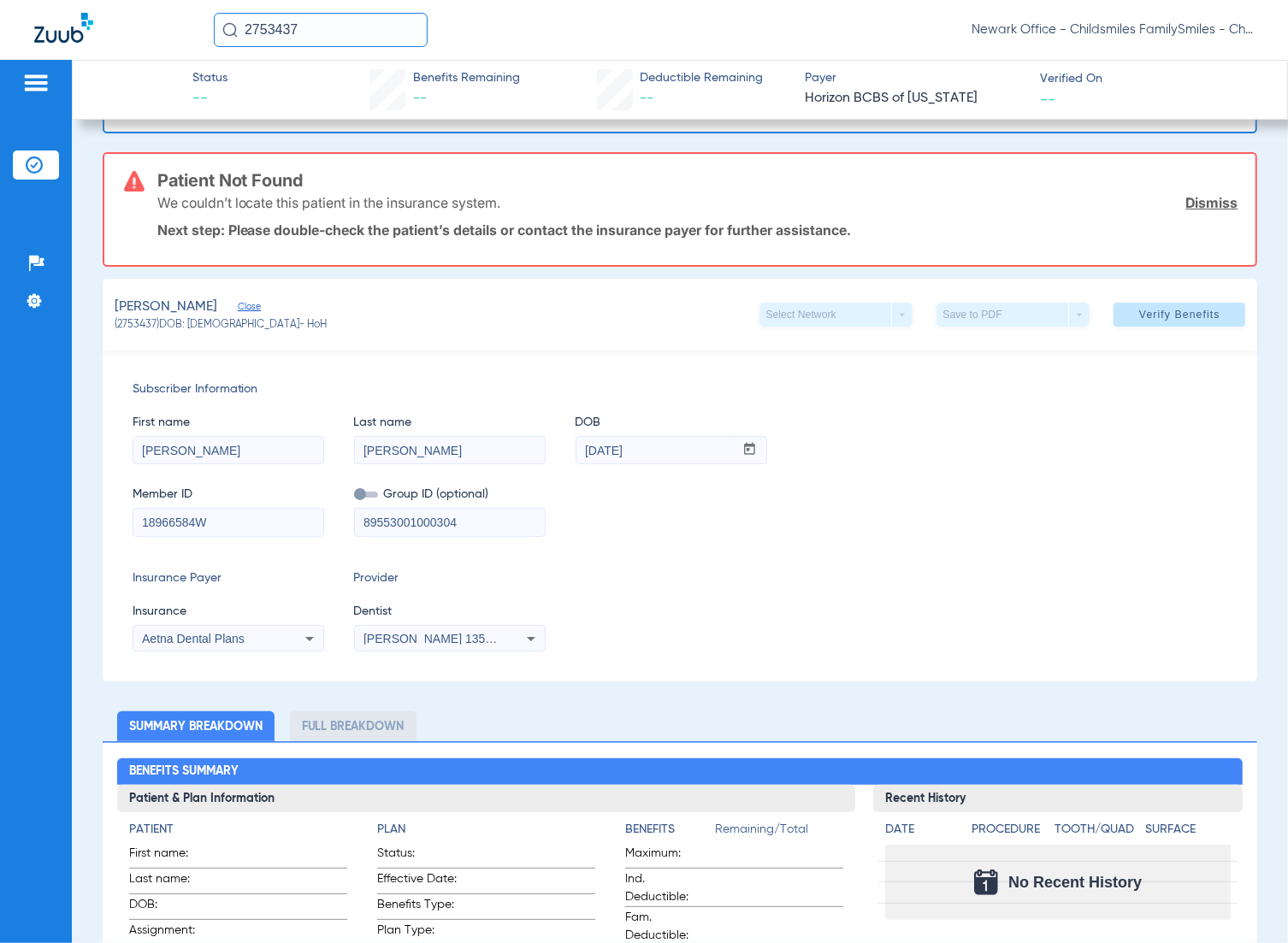
scroll to position [107, 0]
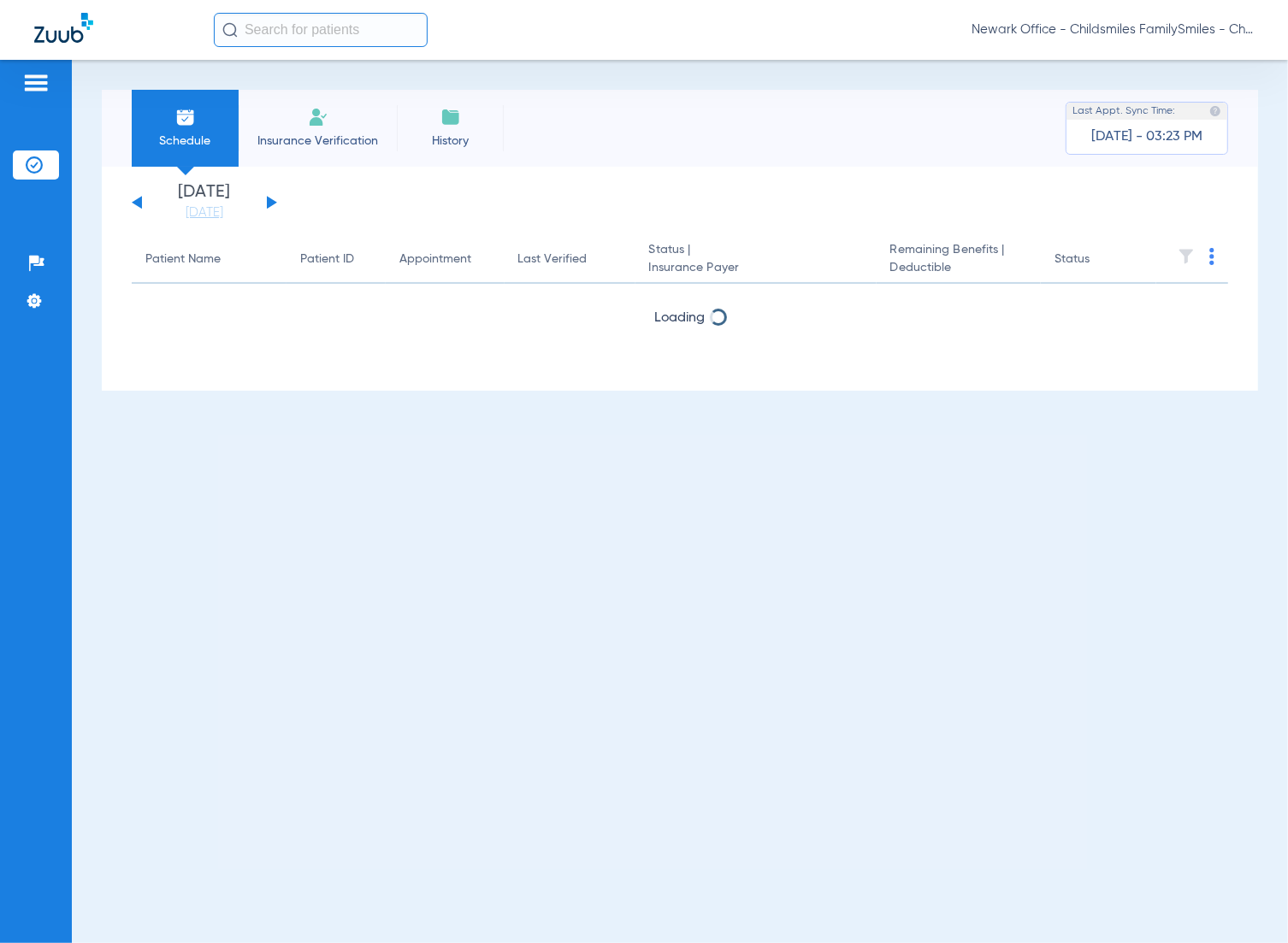
click at [330, 121] on li "Insurance Verification" at bounding box center [318, 128] width 158 height 77
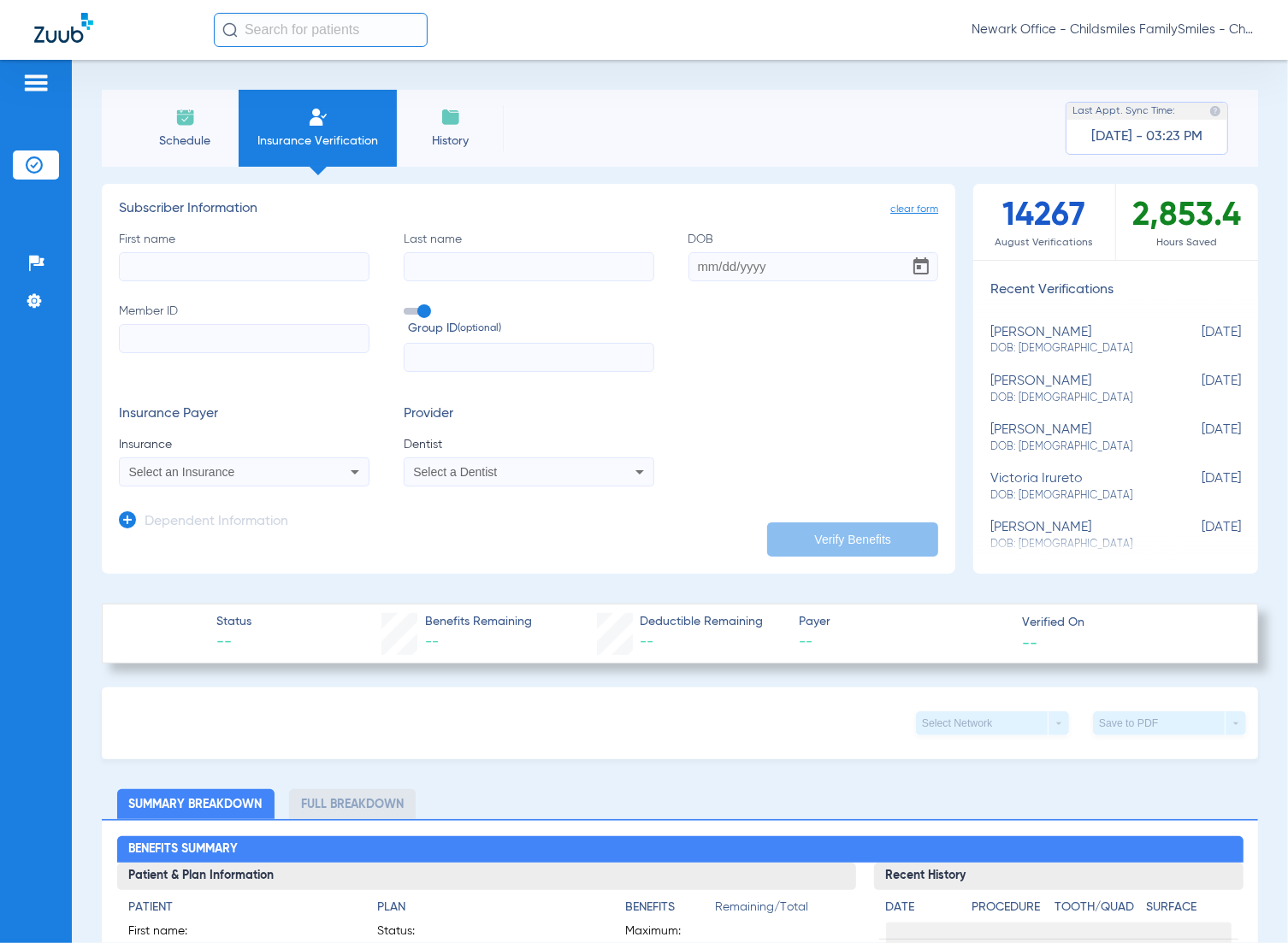
click at [340, 34] on input "text" at bounding box center [321, 30] width 214 height 34
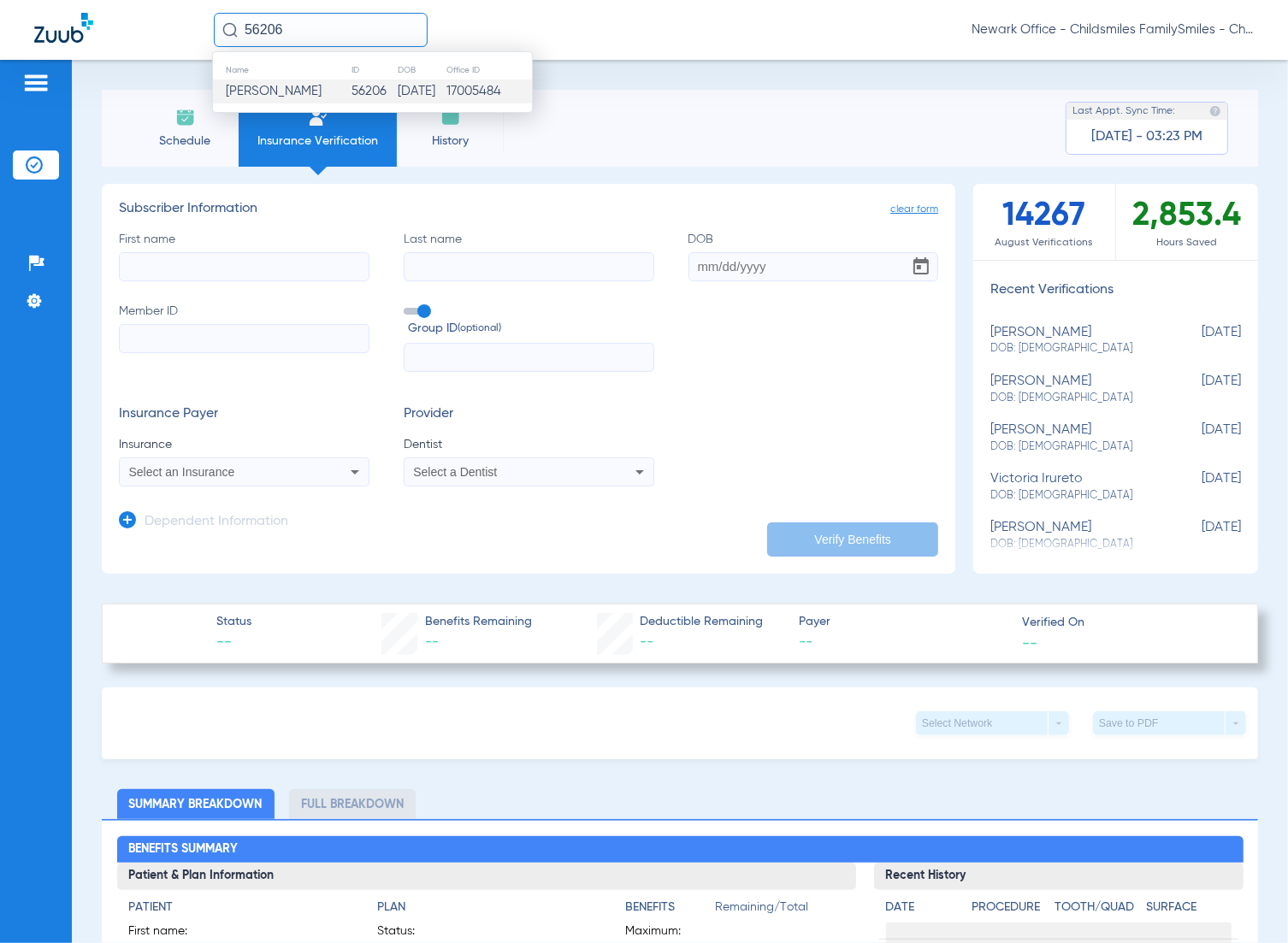
type input "56206"
click at [322, 97] on span "Janylah Guevara" at bounding box center [273, 91] width 96 height 13
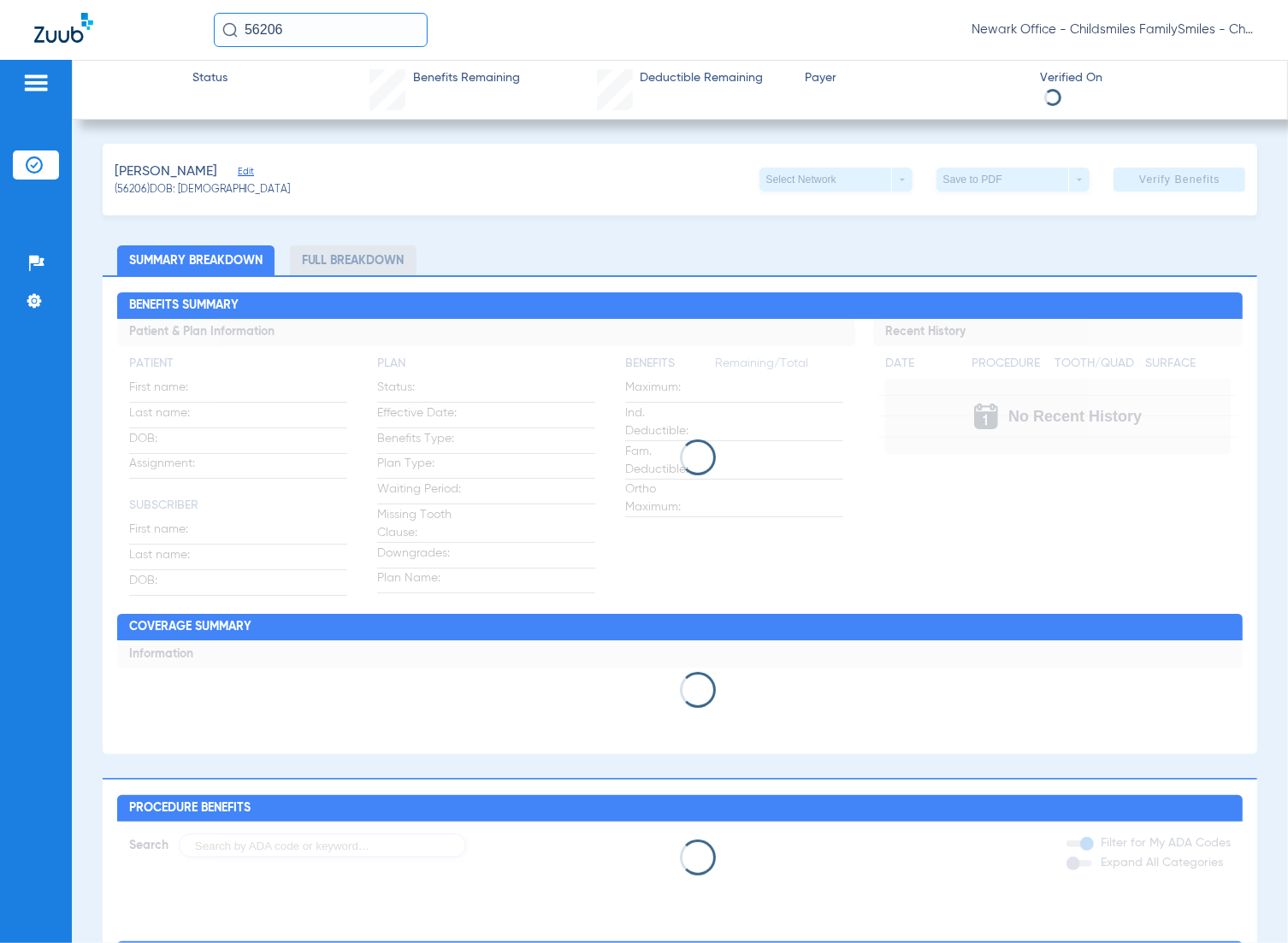
click at [255, 172] on div "GUEVARA, JANYLAH Edit" at bounding box center [203, 172] width 177 height 21
click at [253, 171] on span "Edit" at bounding box center [245, 174] width 16 height 16
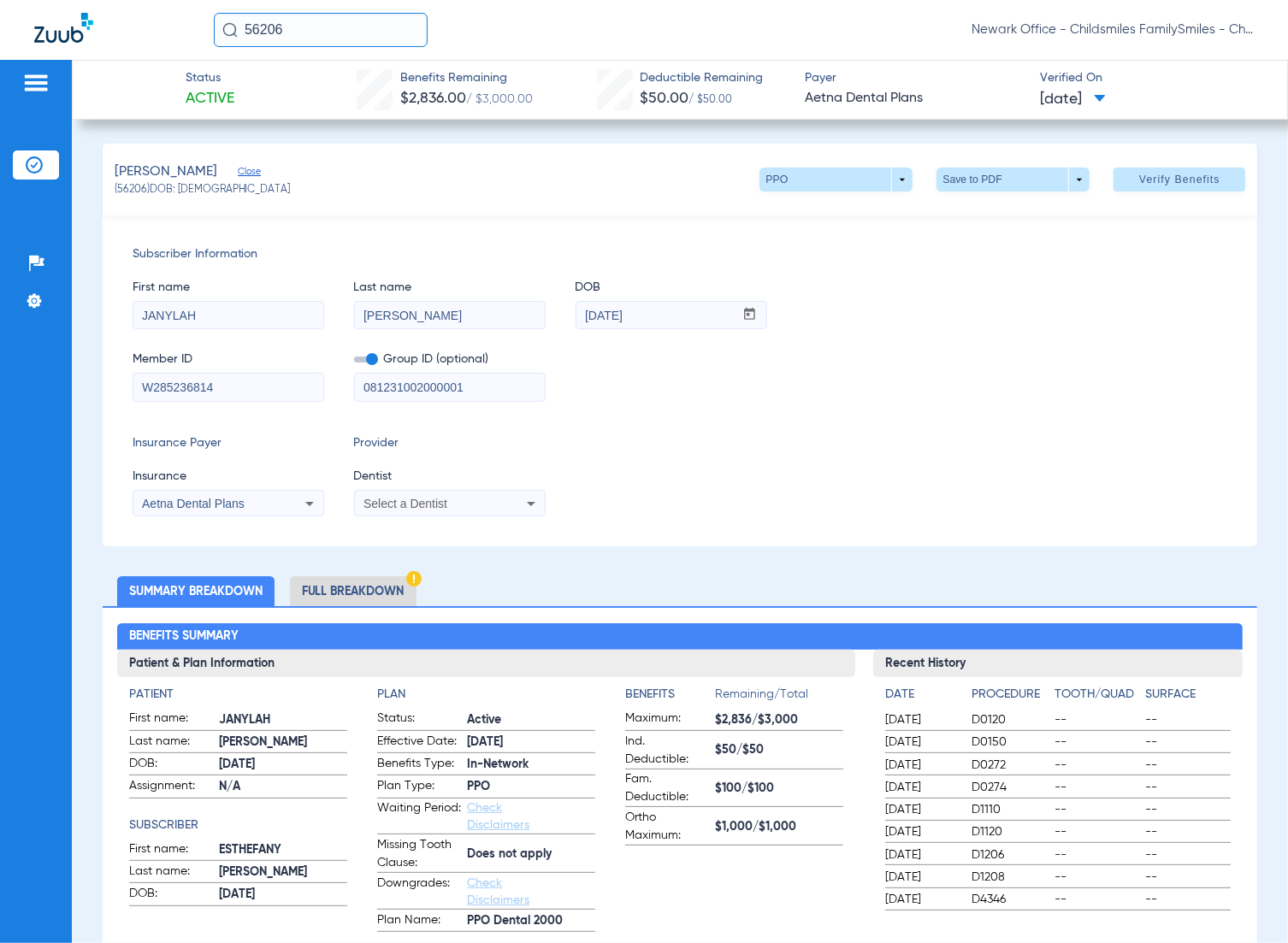
click at [460, 505] on div "Select a Dentist" at bounding box center [432, 504] width 138 height 12
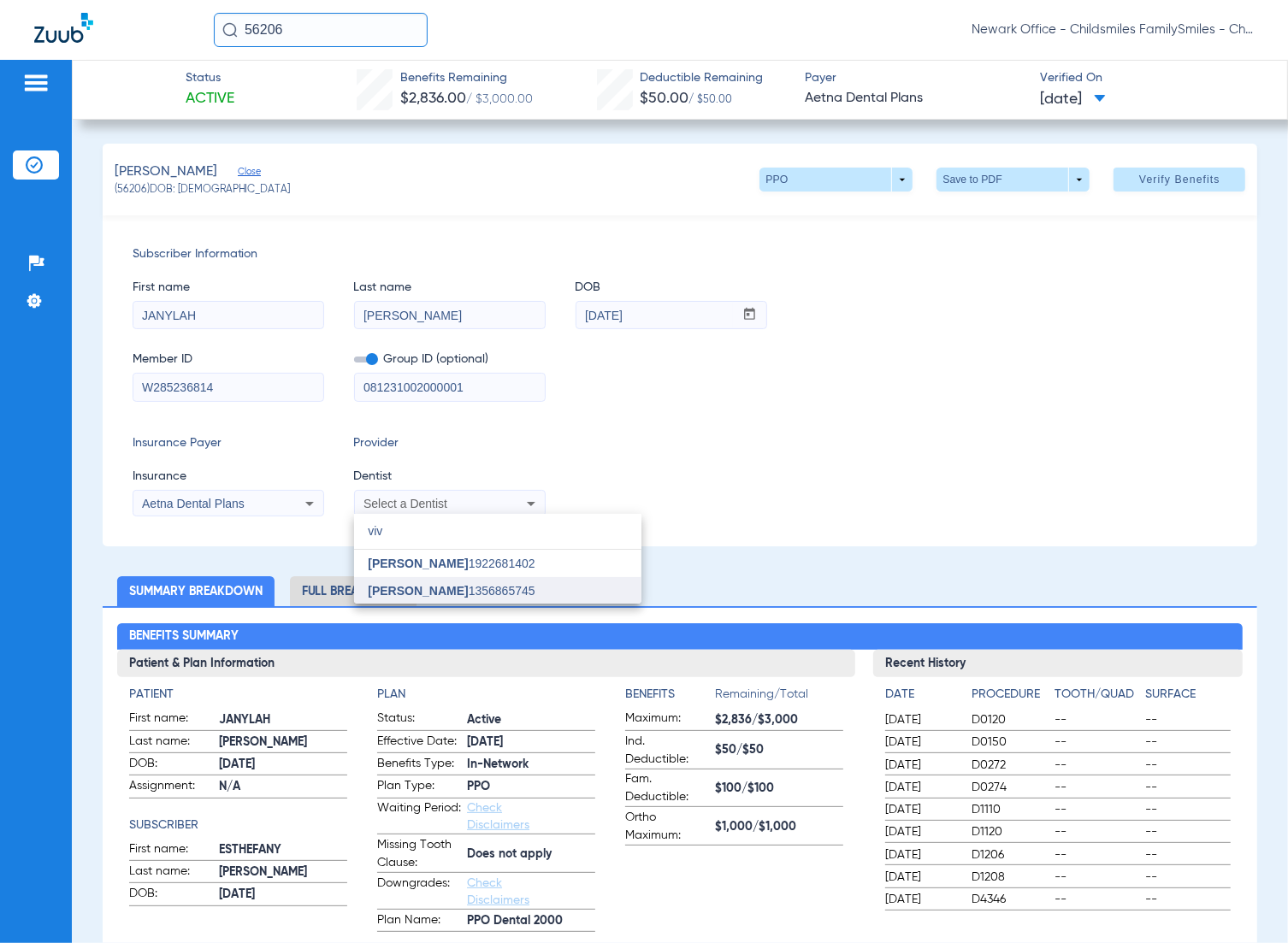
type input "viv"
click at [450, 586] on span "[PERSON_NAME] 1356865745" at bounding box center [451, 591] width 166 height 12
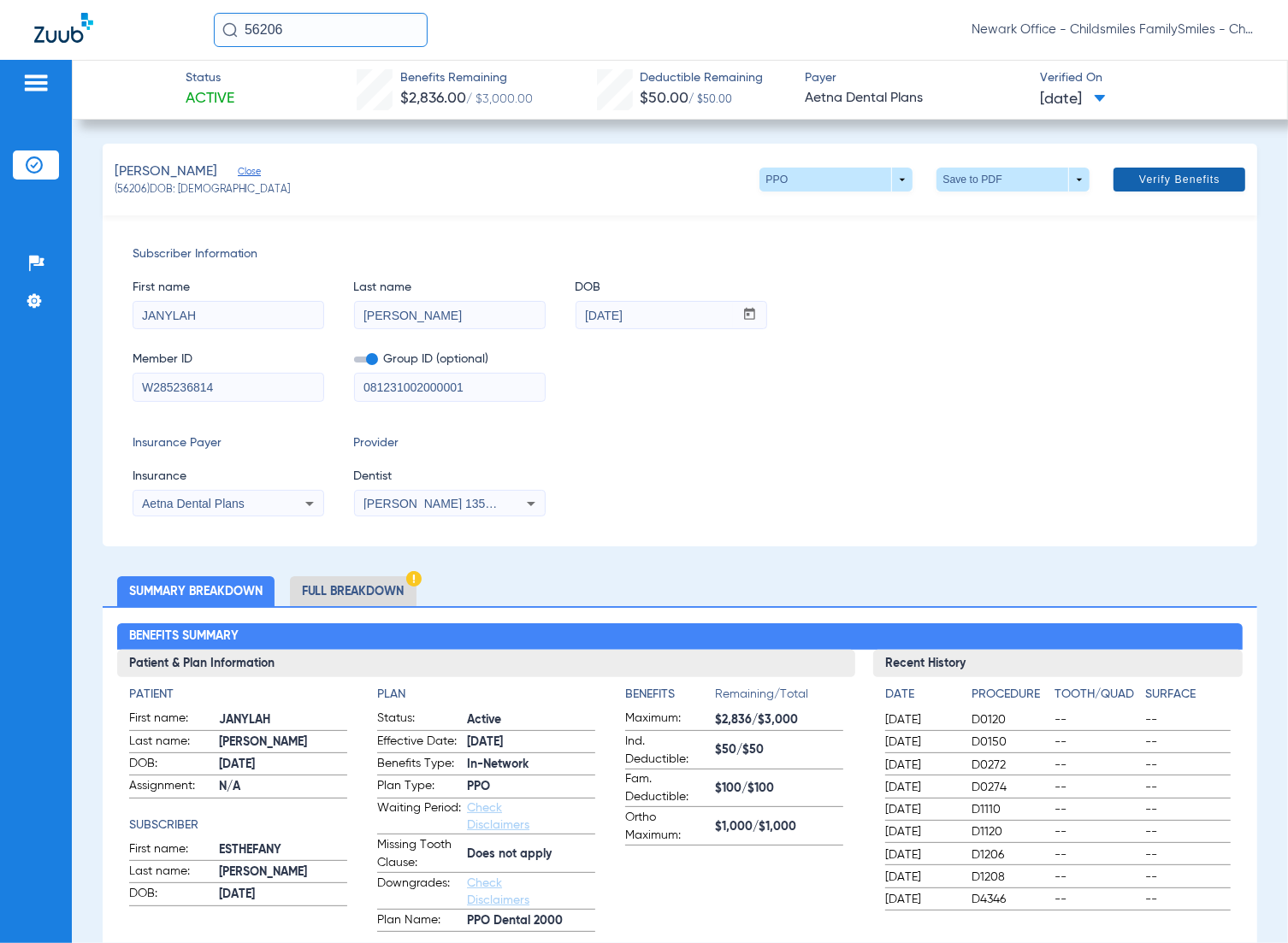
click at [1185, 174] on span "Verify Benefits" at bounding box center [1179, 179] width 81 height 14
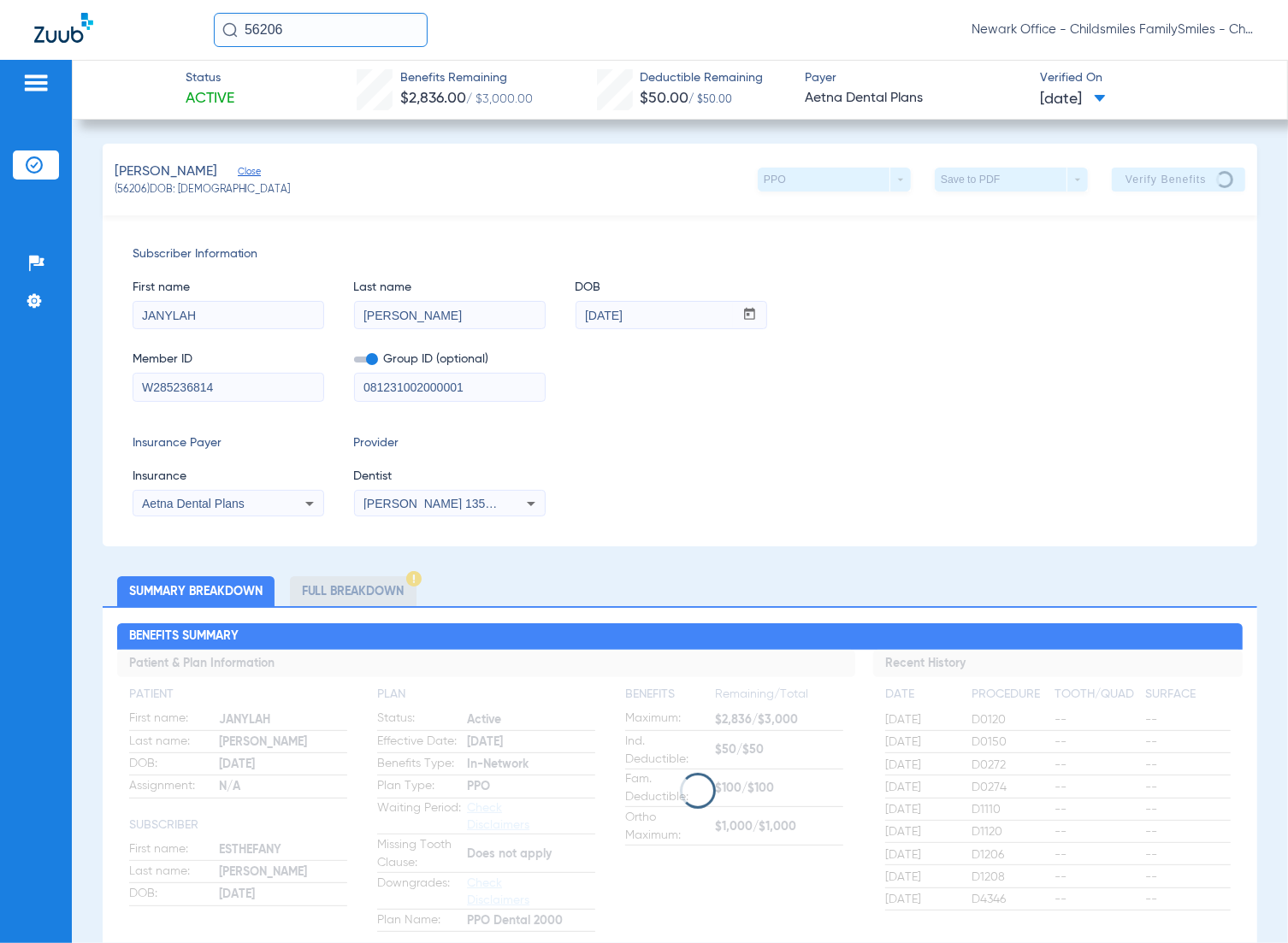
click at [289, 159] on div "GUEVARA, JANYLAH Close (56206) DOB: 03/23/2011 PPO arrow_drop_down Save to PDF …" at bounding box center [680, 179] width 1156 height 72
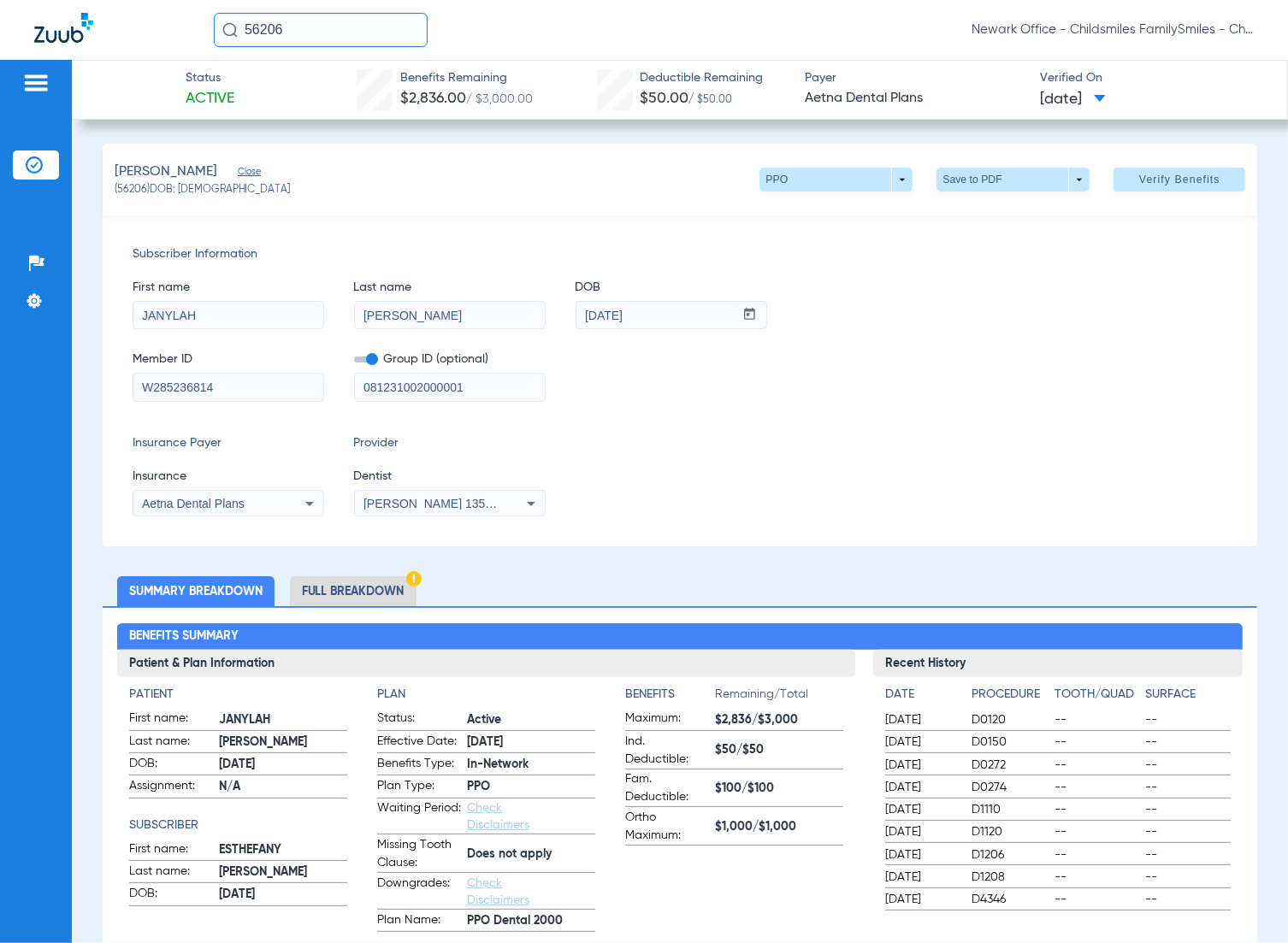
click at [309, 203] on div "GUEVARA, JANYLAH Close (56206) DOB: 03/23/2011 PPO arrow_drop_down Save to PDF …" at bounding box center [680, 179] width 1156 height 72
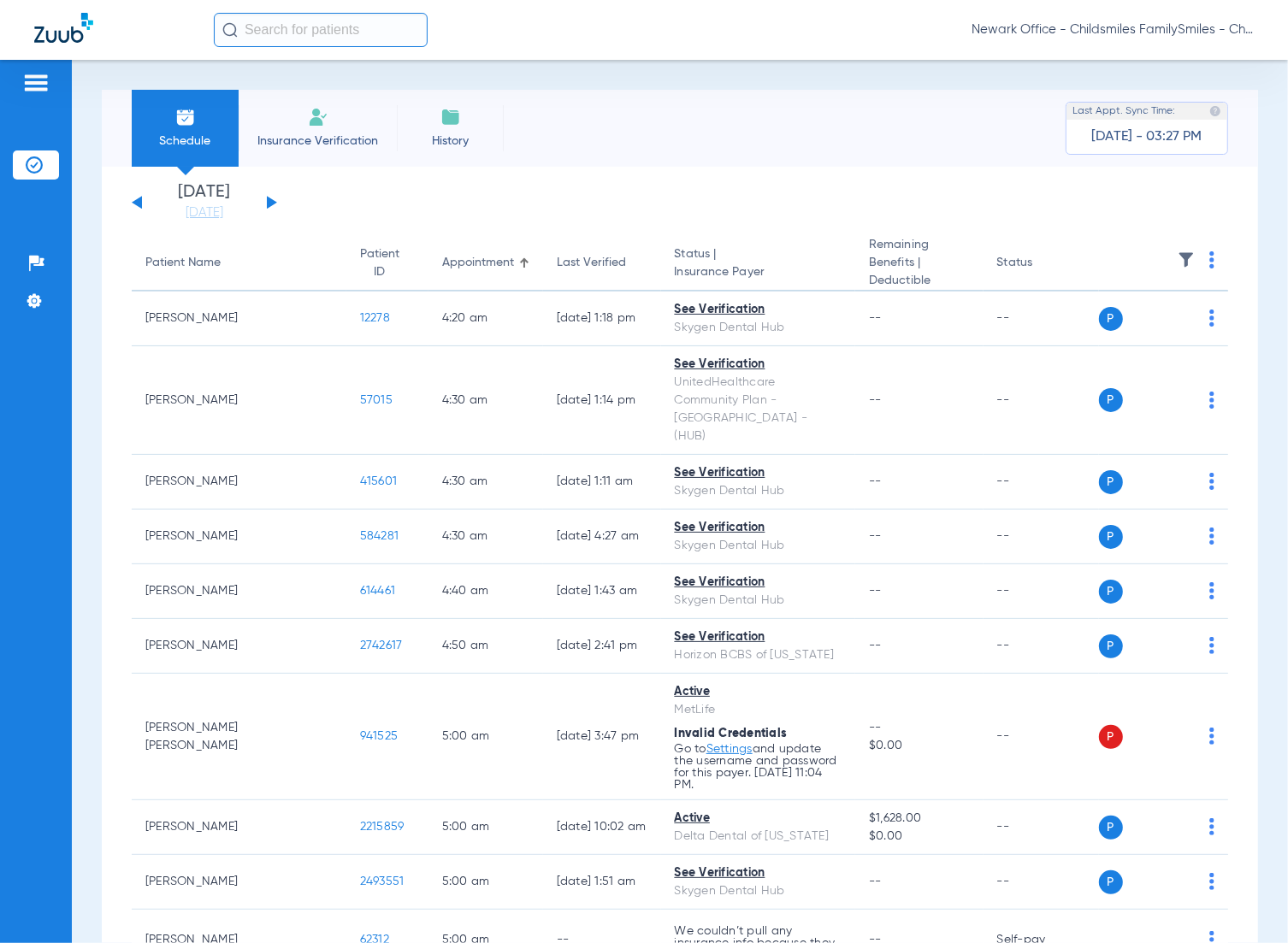
click at [336, 27] on input "text" at bounding box center [321, 30] width 214 height 34
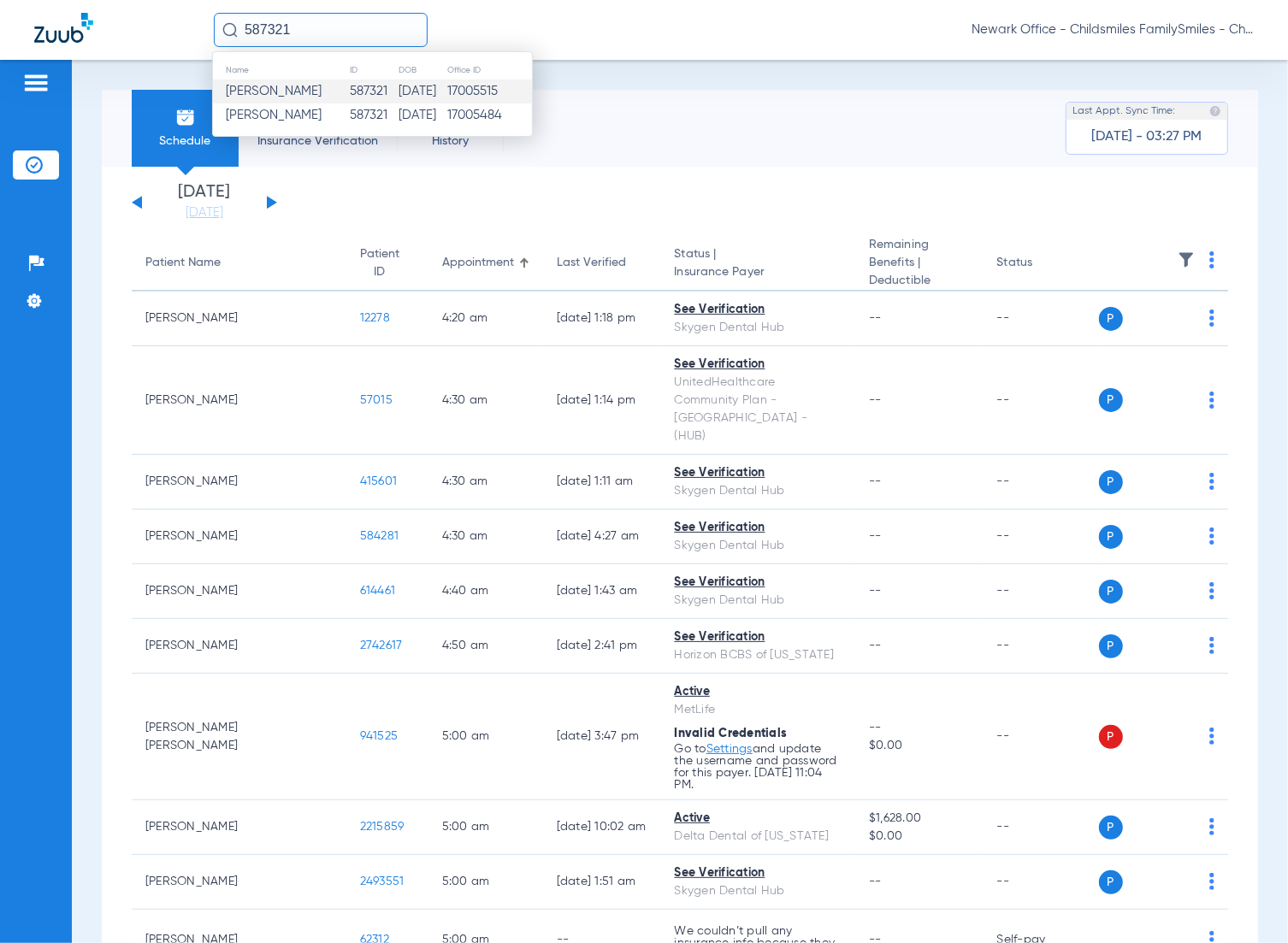
type input "587321"
click at [327, 100] on td "[PERSON_NAME]" at bounding box center [281, 92] width 136 height 24
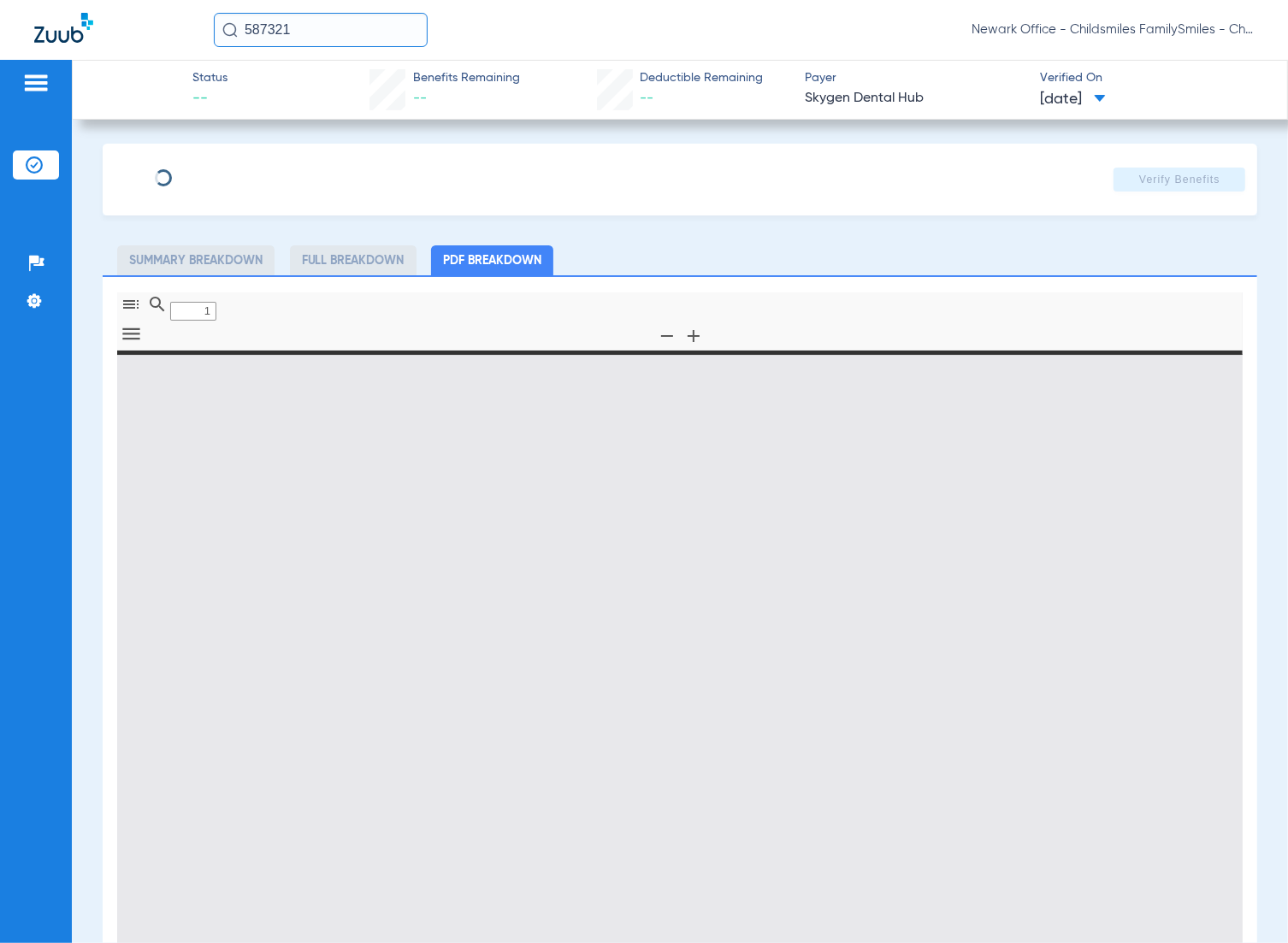
type input "GRACE"
type input "[PERSON_NAME]"
type input "[DATE]"
type input "71054717"
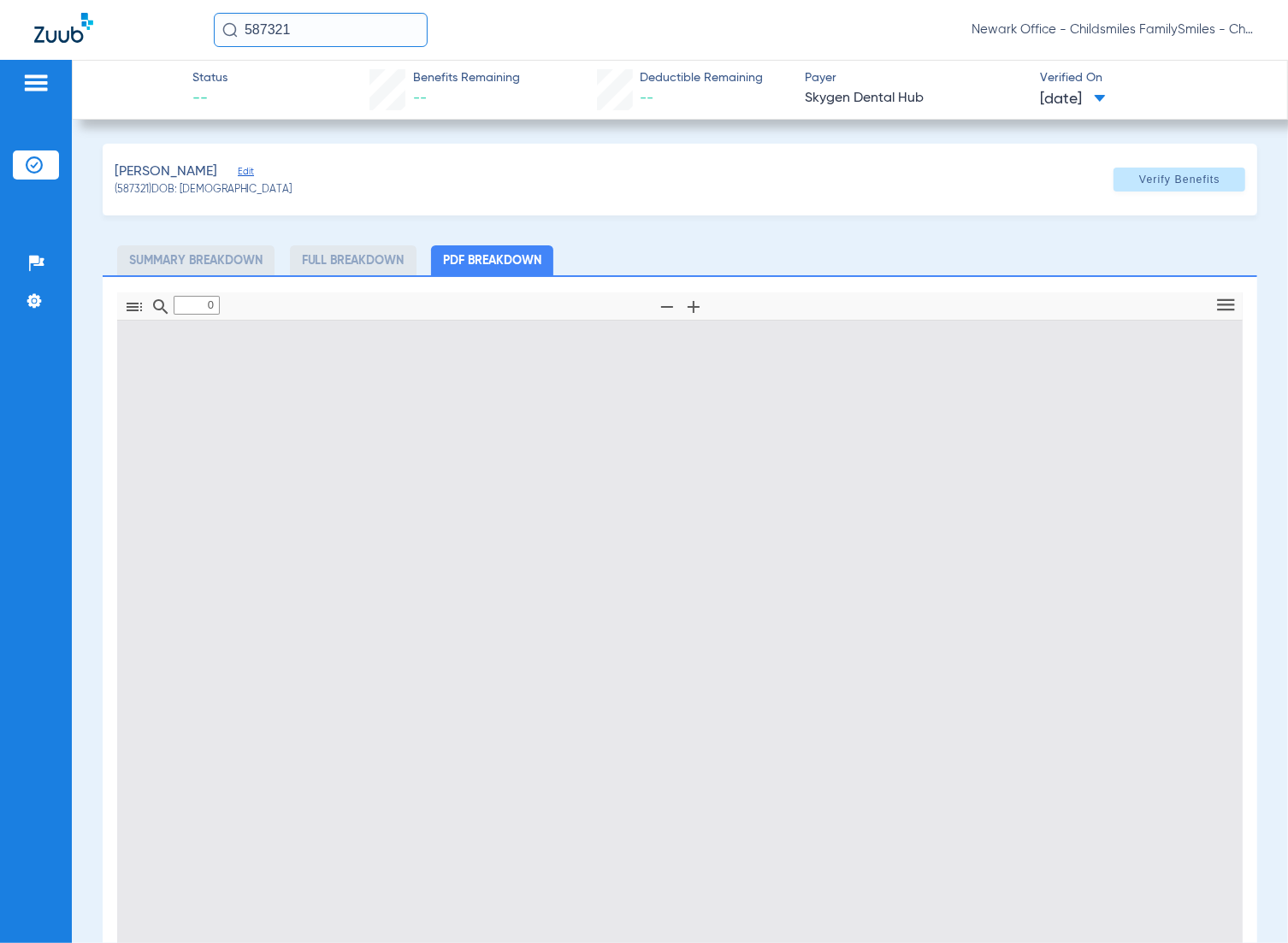
type input "1"
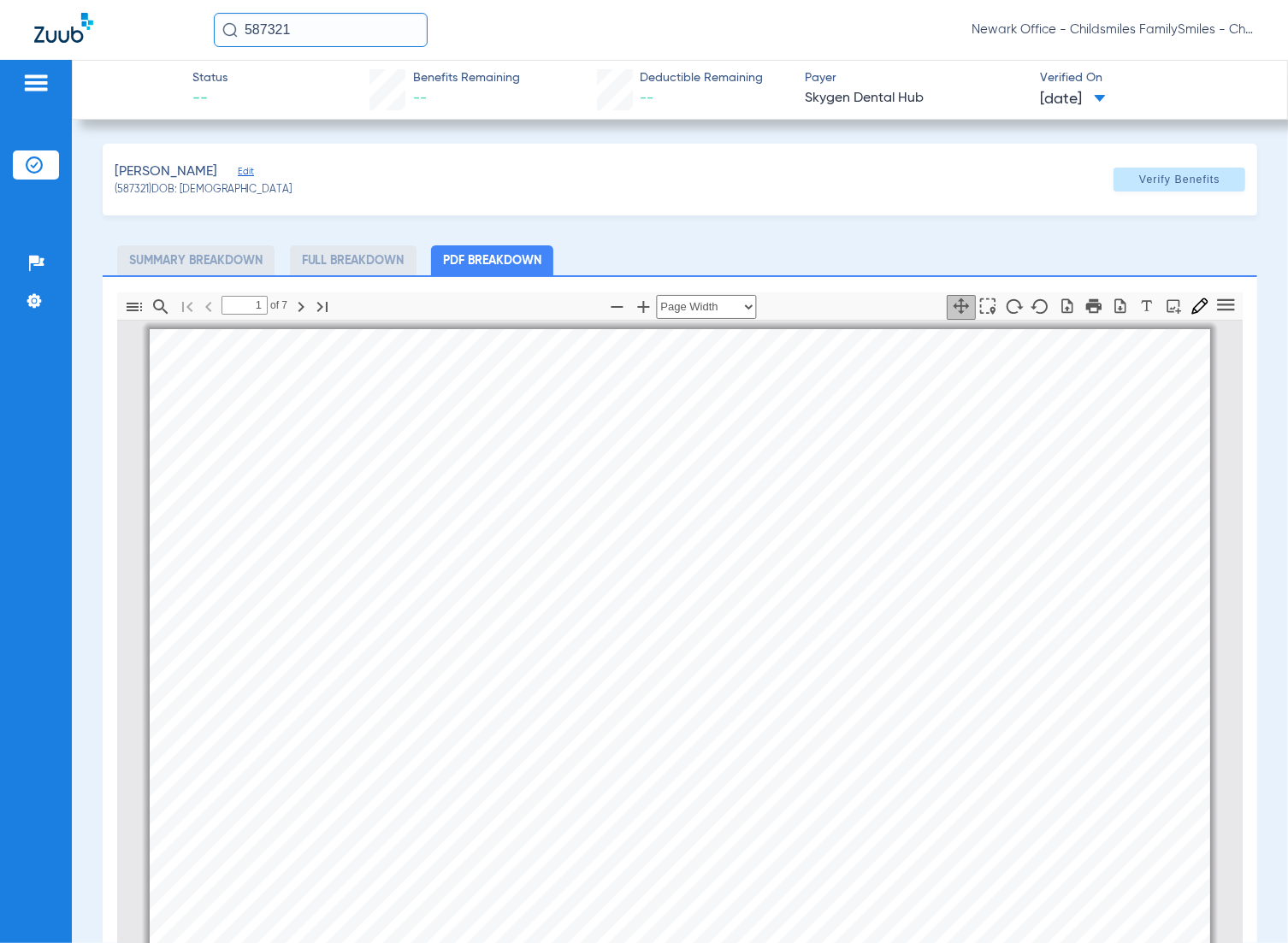
scroll to position [8, 0]
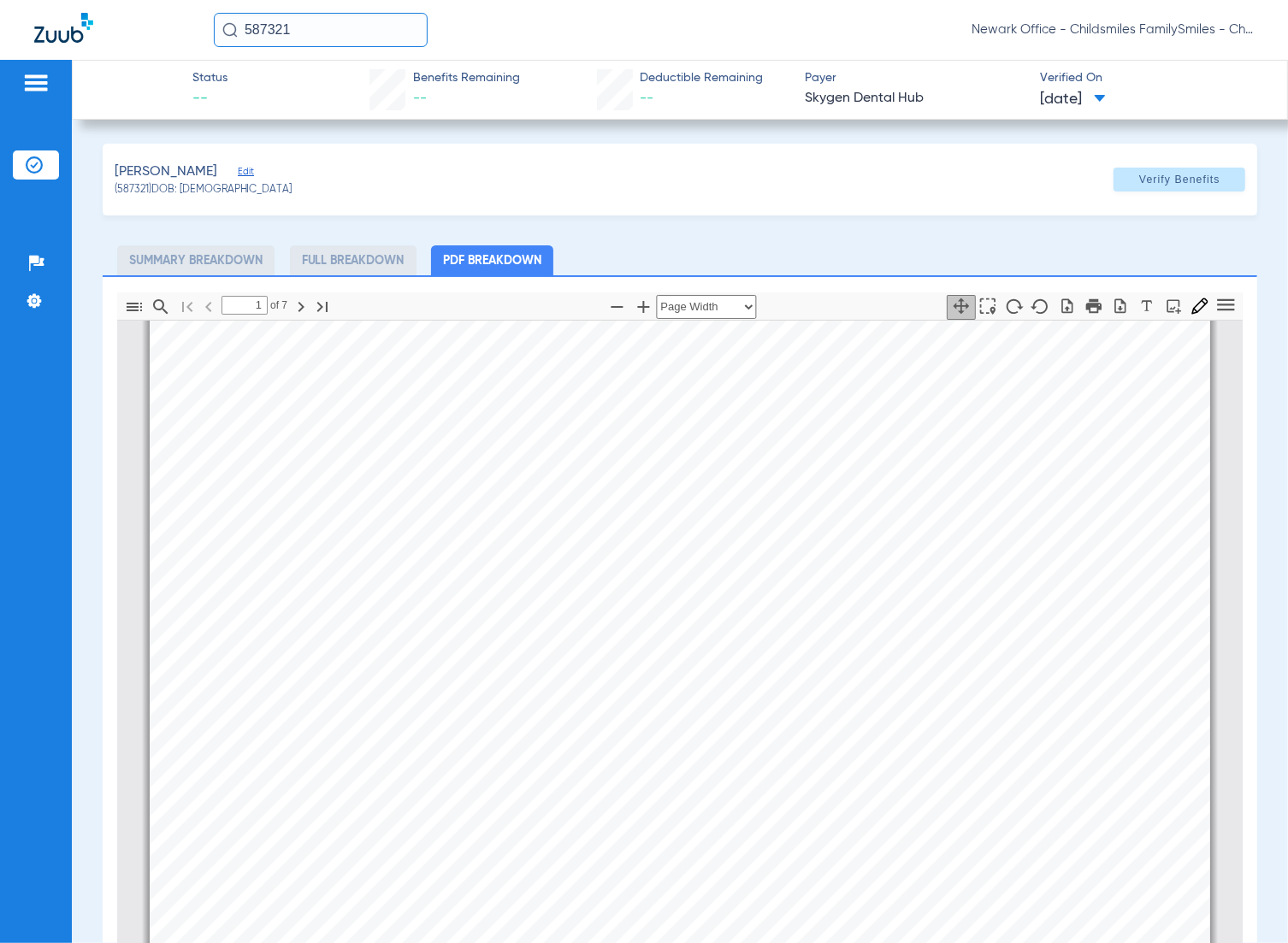
click at [253, 169] on span "Edit" at bounding box center [245, 174] width 16 height 16
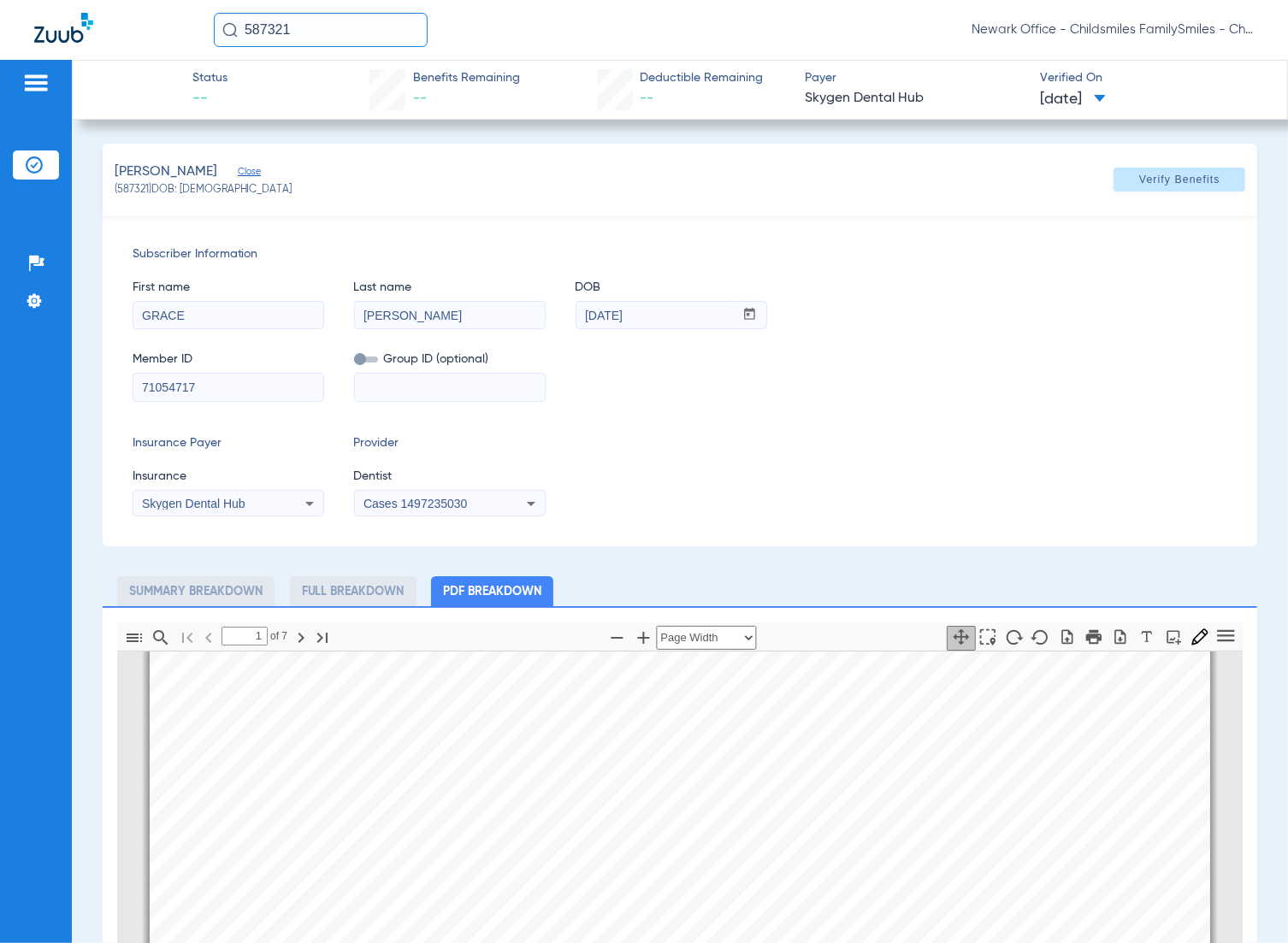
click at [326, 41] on input "587321" at bounding box center [321, 30] width 214 height 34
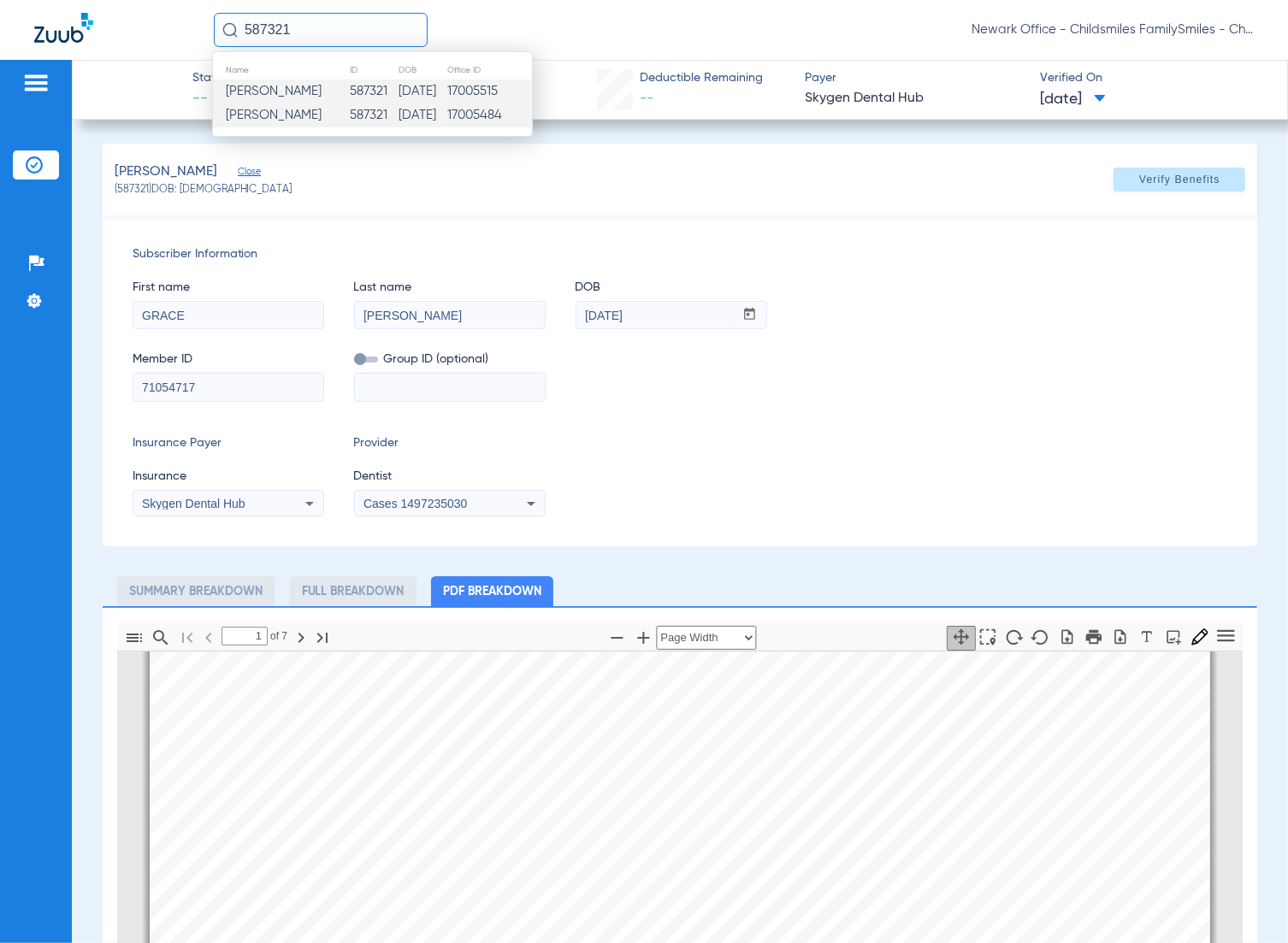
click at [309, 113] on span "[PERSON_NAME]" at bounding box center [273, 115] width 96 height 13
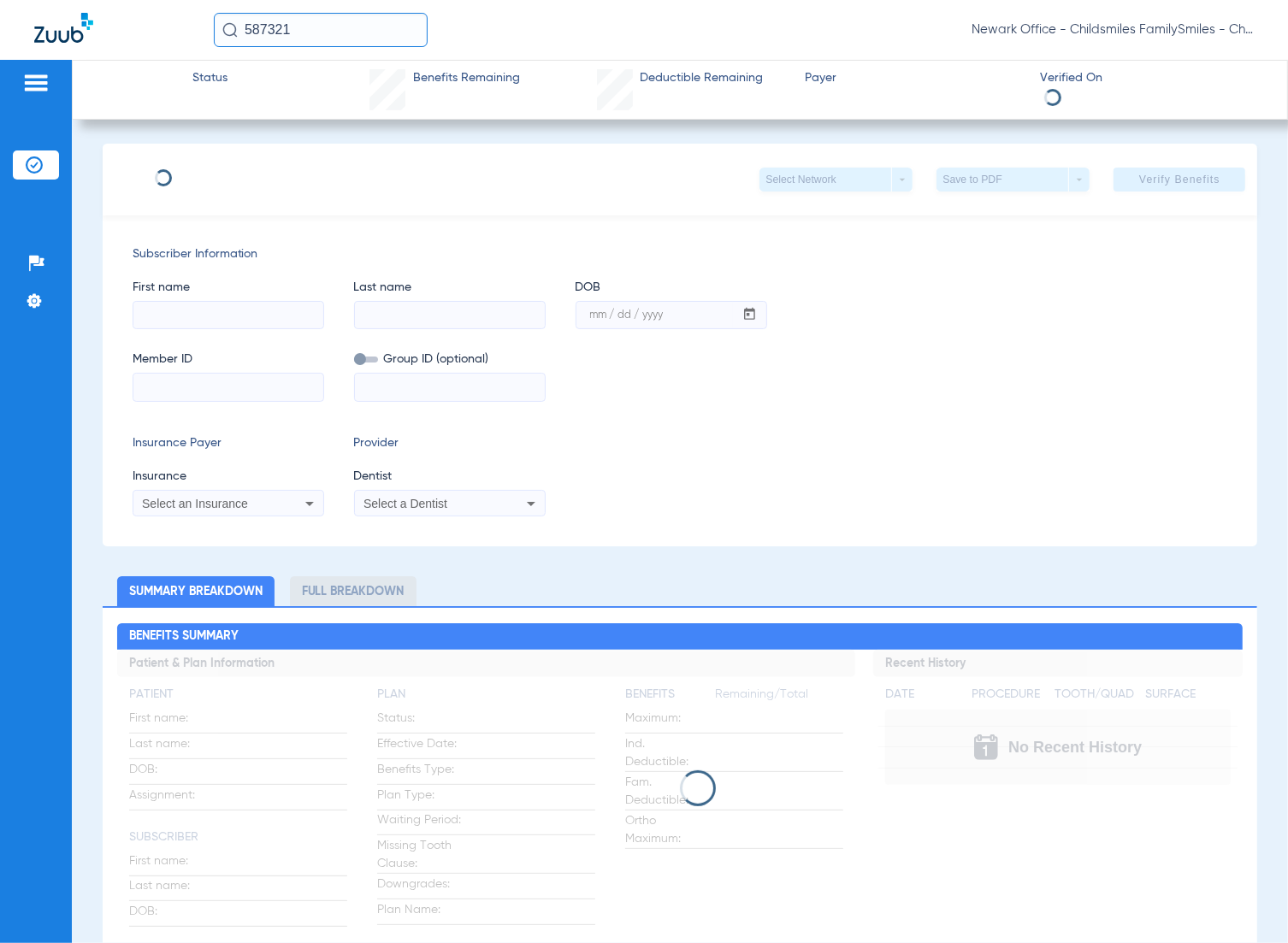
type input "ALINA"
type input "[PERSON_NAME]"
type input "[DATE]"
type input "361754968"
type input "1793183"
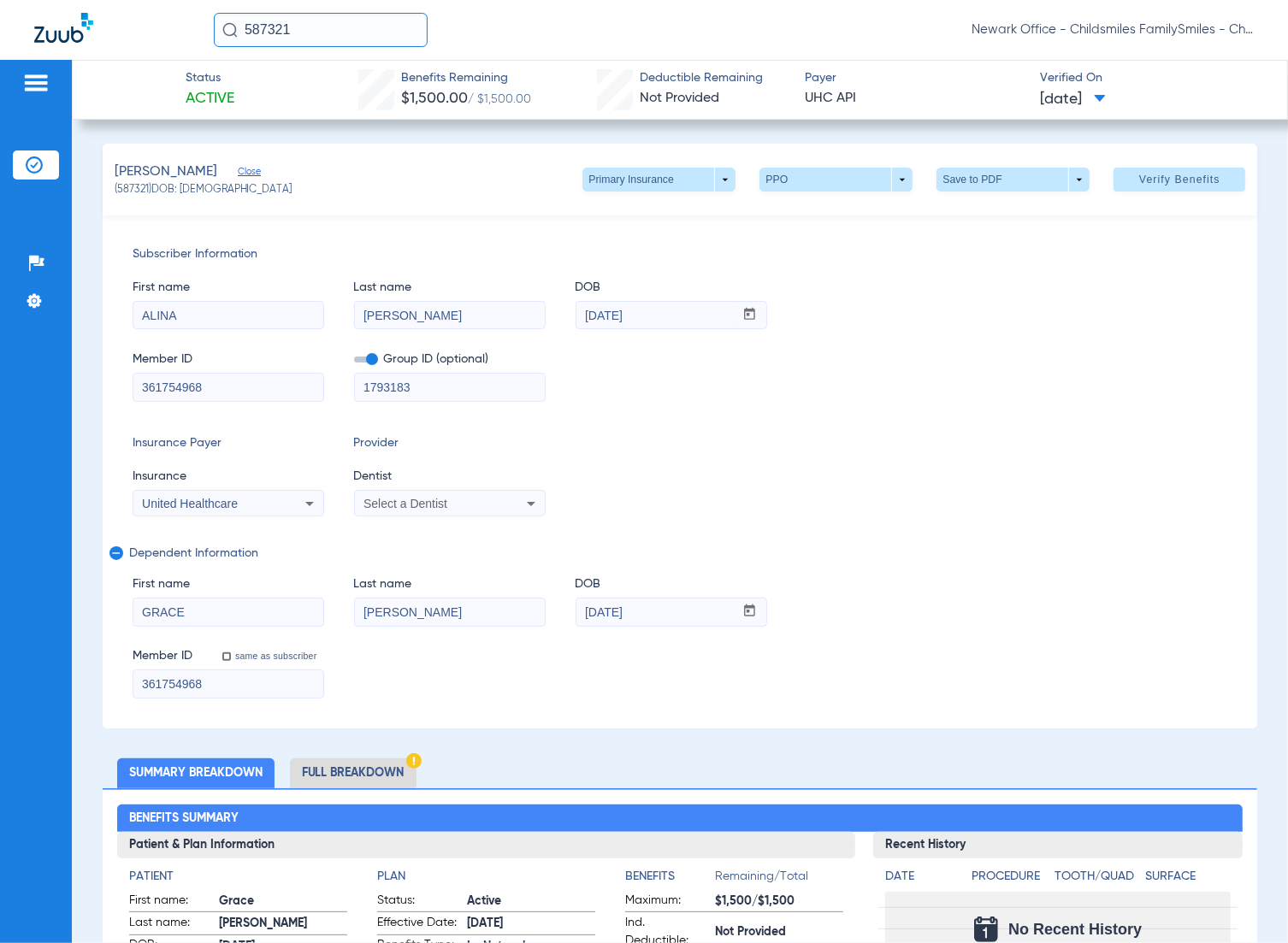
click at [403, 499] on span "Select a Dentist" at bounding box center [405, 504] width 84 height 14
type input "viv"
click at [459, 577] on mat-option "[PERSON_NAME] 1356865745" at bounding box center [497, 590] width 287 height 27
click at [1140, 182] on span "Verify Benefits" at bounding box center [1179, 179] width 81 height 14
